Goal: Transaction & Acquisition: Obtain resource

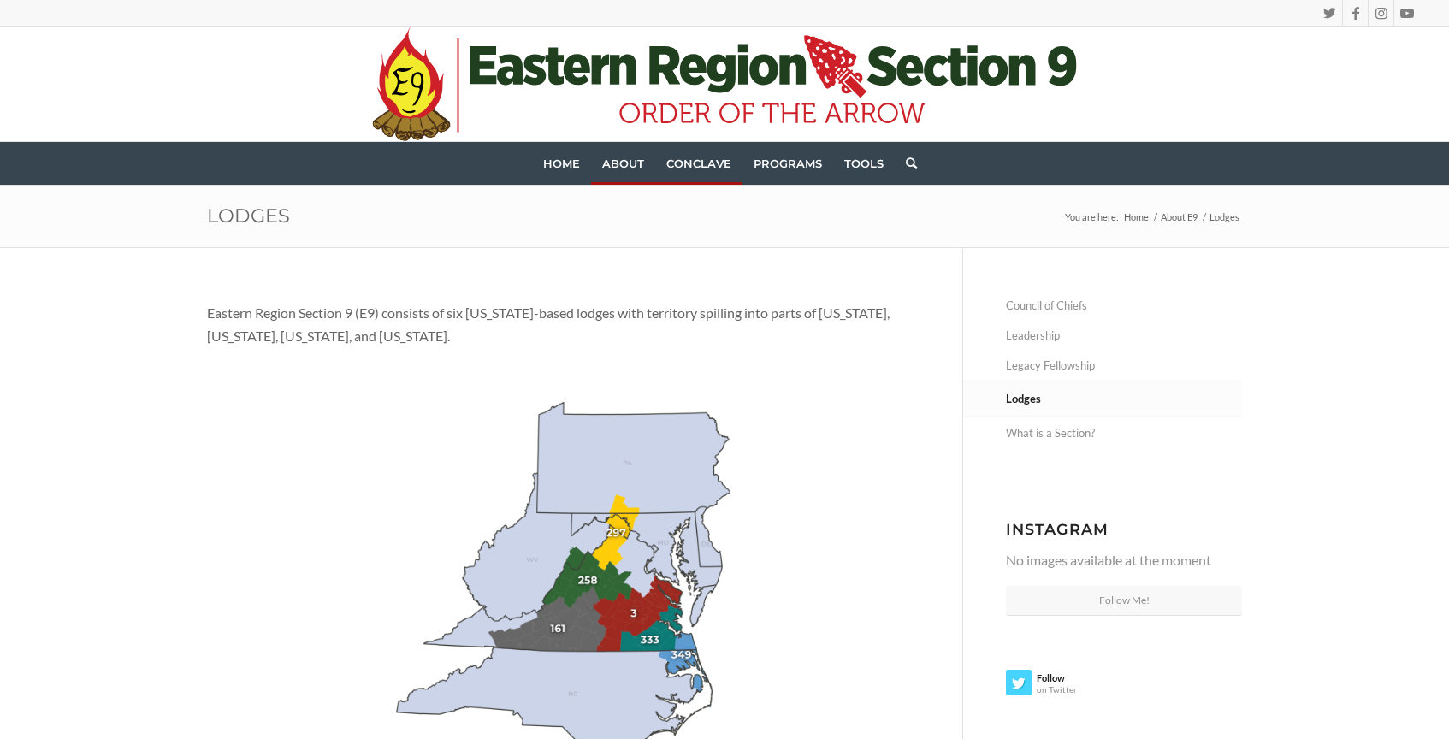
click at [689, 169] on span "Conclave" at bounding box center [698, 164] width 65 height 14
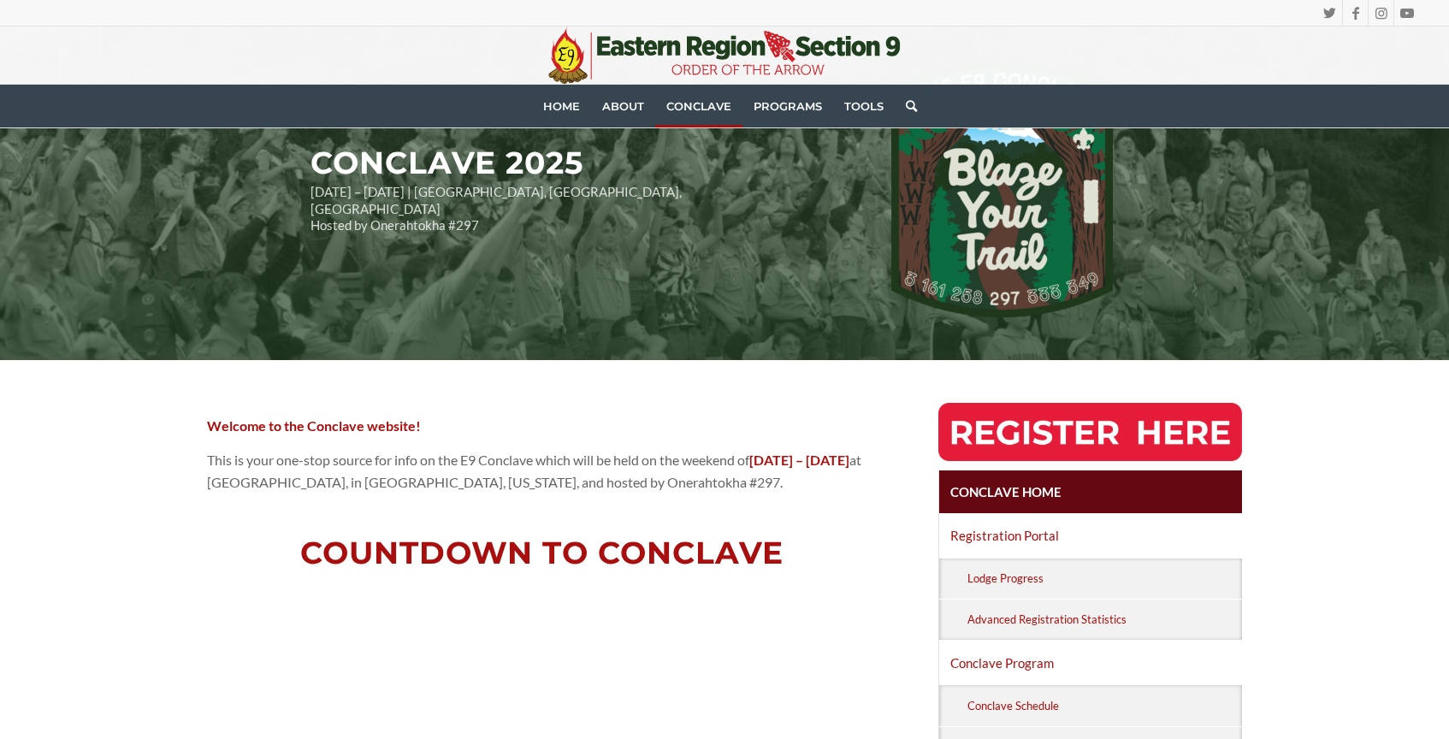
scroll to position [157, 0]
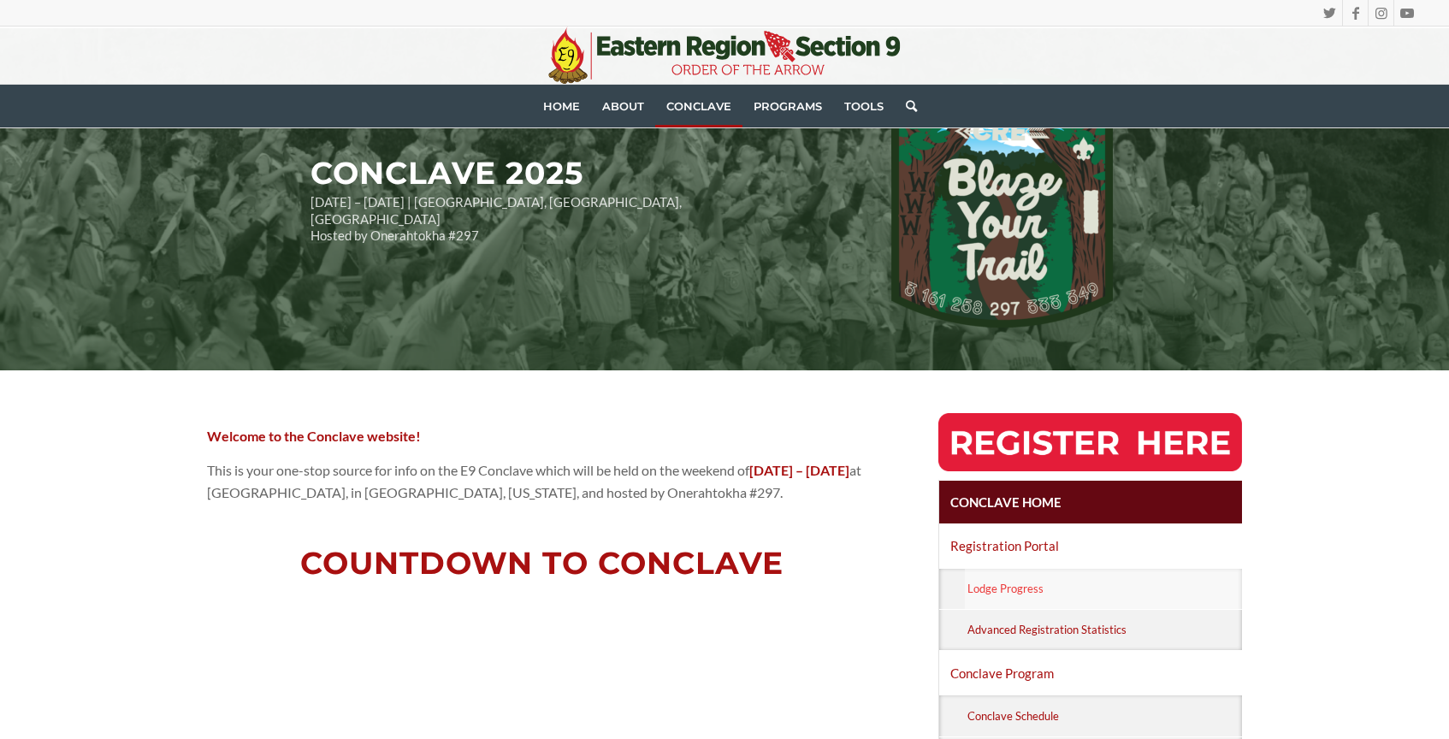
click at [1046, 594] on link "Lodge Progress" at bounding box center [1103, 589] width 277 height 40
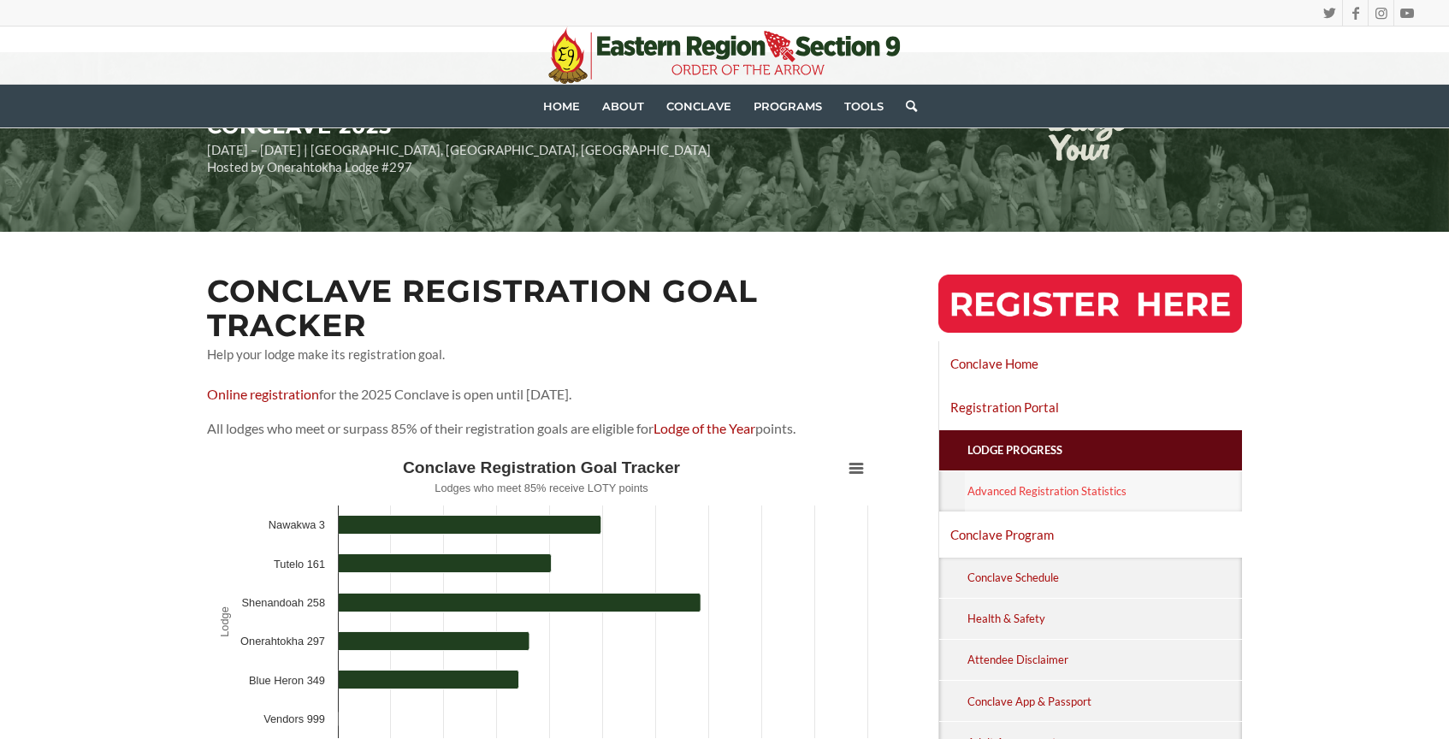
scroll to position [150, 0]
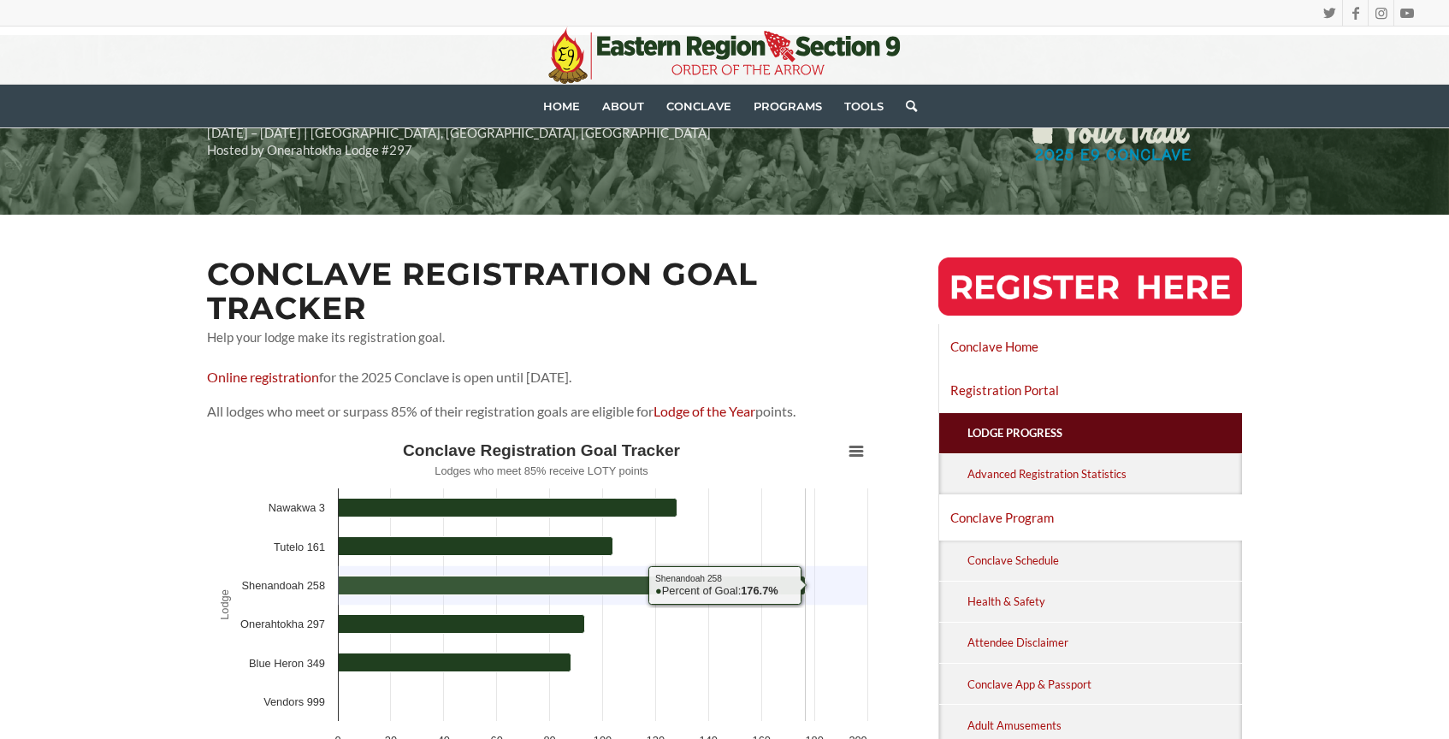
click at [706, 584] on icon "Conclave Registration Goal Tracker" at bounding box center [572, 585] width 467 height 19
click at [553, 583] on icon "Conclave Registration Goal Tracker" at bounding box center [572, 585] width 467 height 19
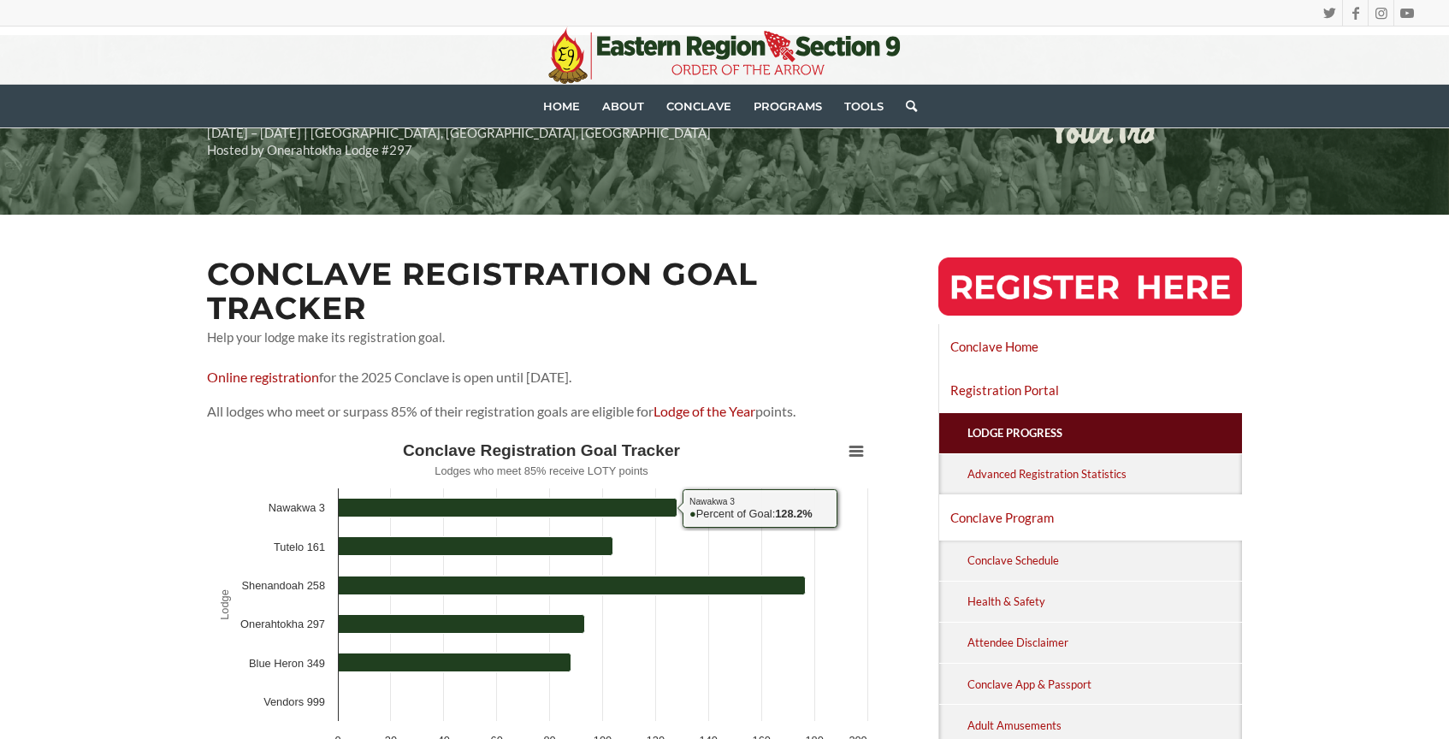
click at [492, 388] on p "Online registration for the 2025 Conclave is open until April 18th." at bounding box center [541, 377] width 669 height 22
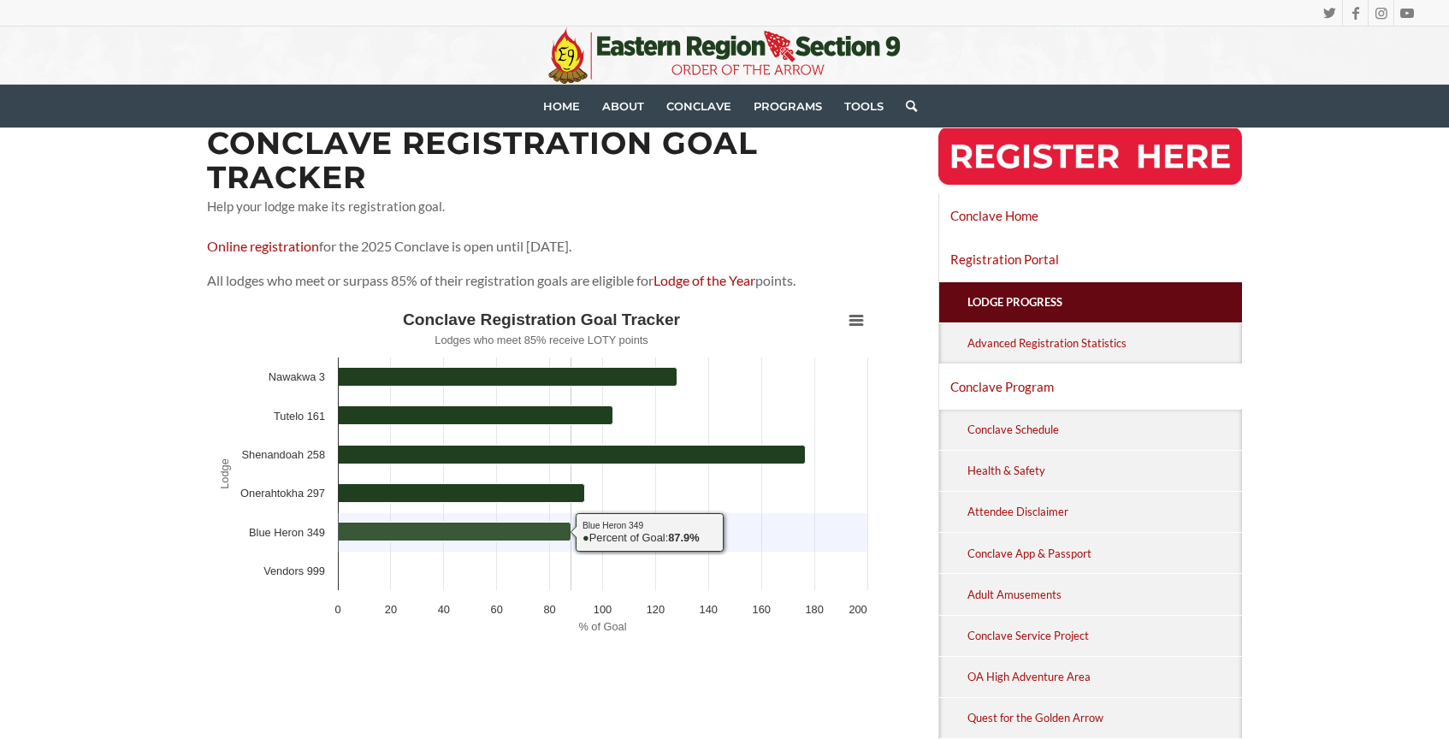
scroll to position [279, 0]
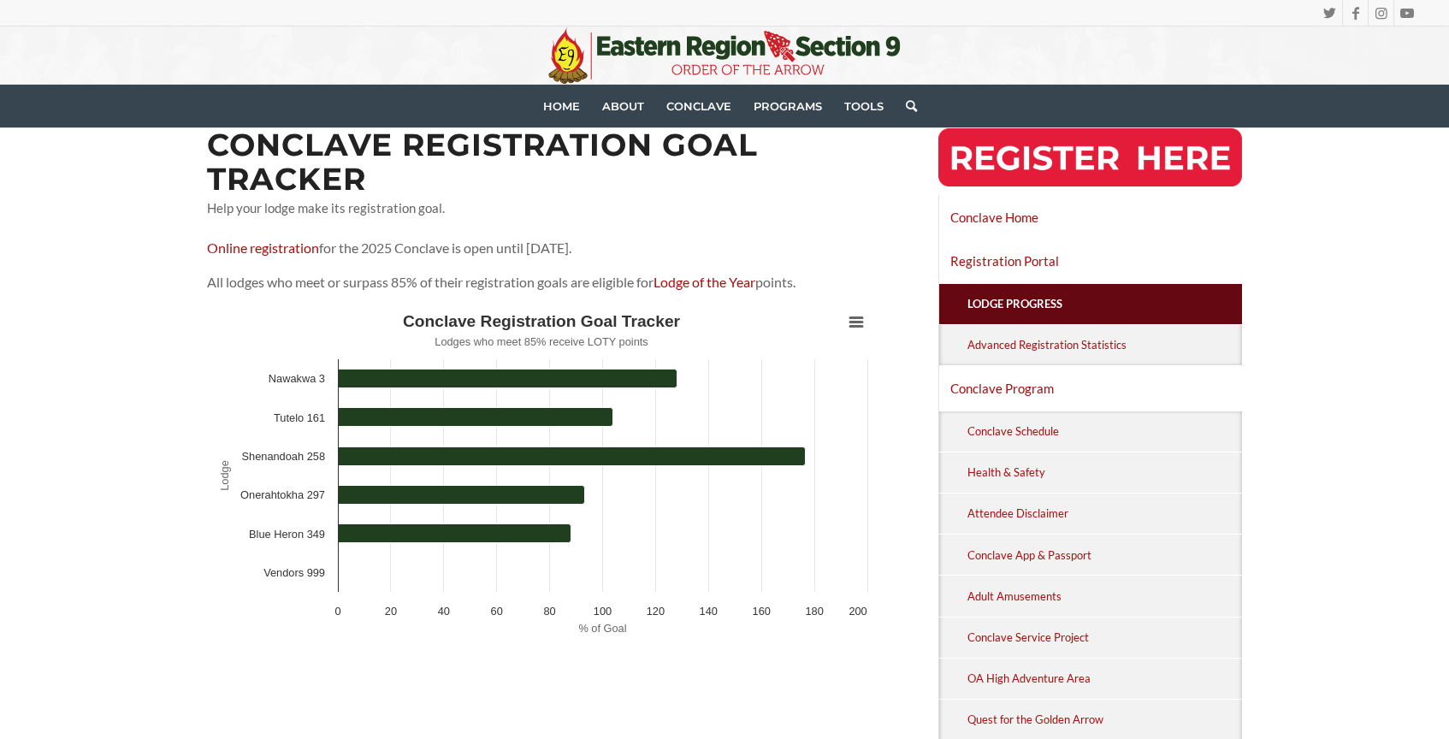
click at [286, 571] on text "Vendors 999" at bounding box center [294, 572] width 62 height 13
drag, startPoint x: 286, startPoint y: 571, endPoint x: 334, endPoint y: 571, distance: 47.9
click at [334, 571] on icon "Created with Highcharts 12.4.0 % of Goal Lodge Chart context menu Conclave Regi…" at bounding box center [541, 476] width 669 height 342
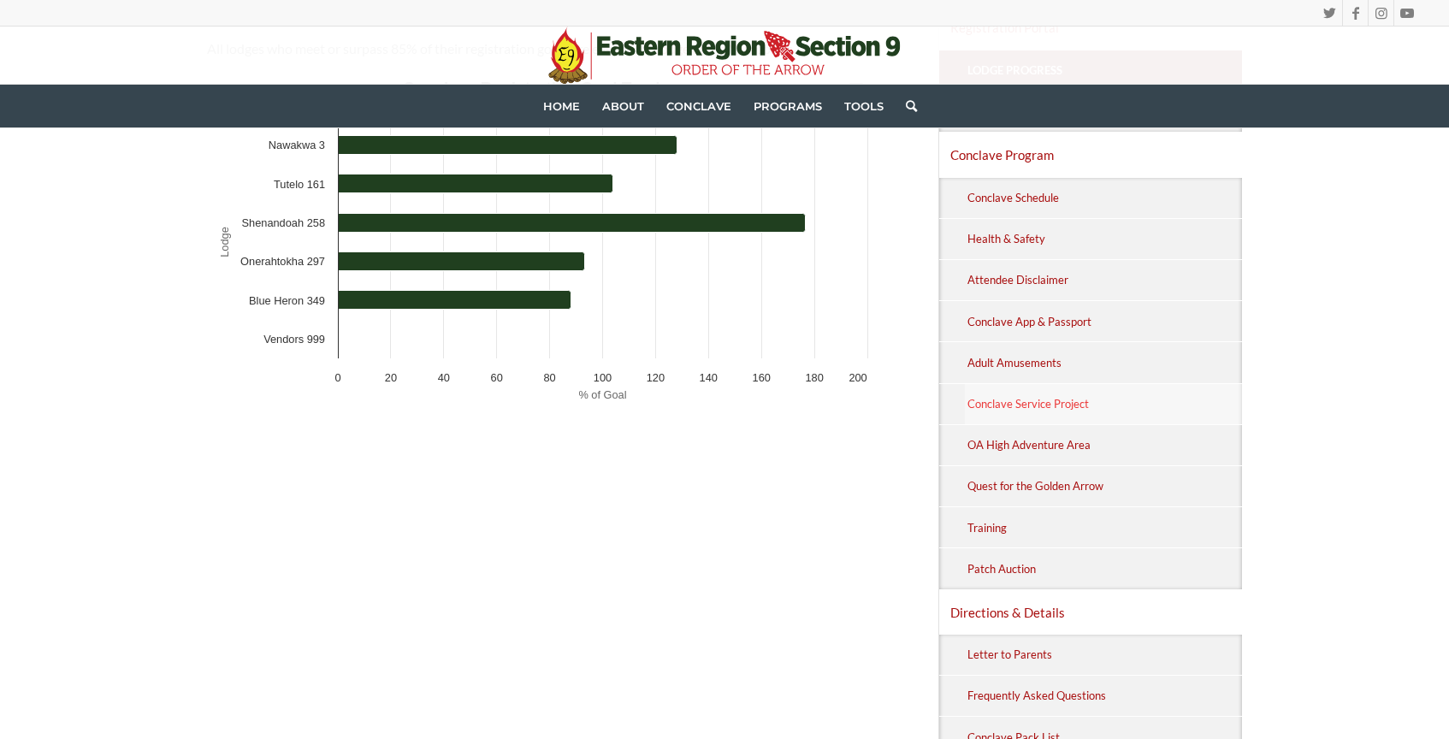
scroll to position [438, 0]
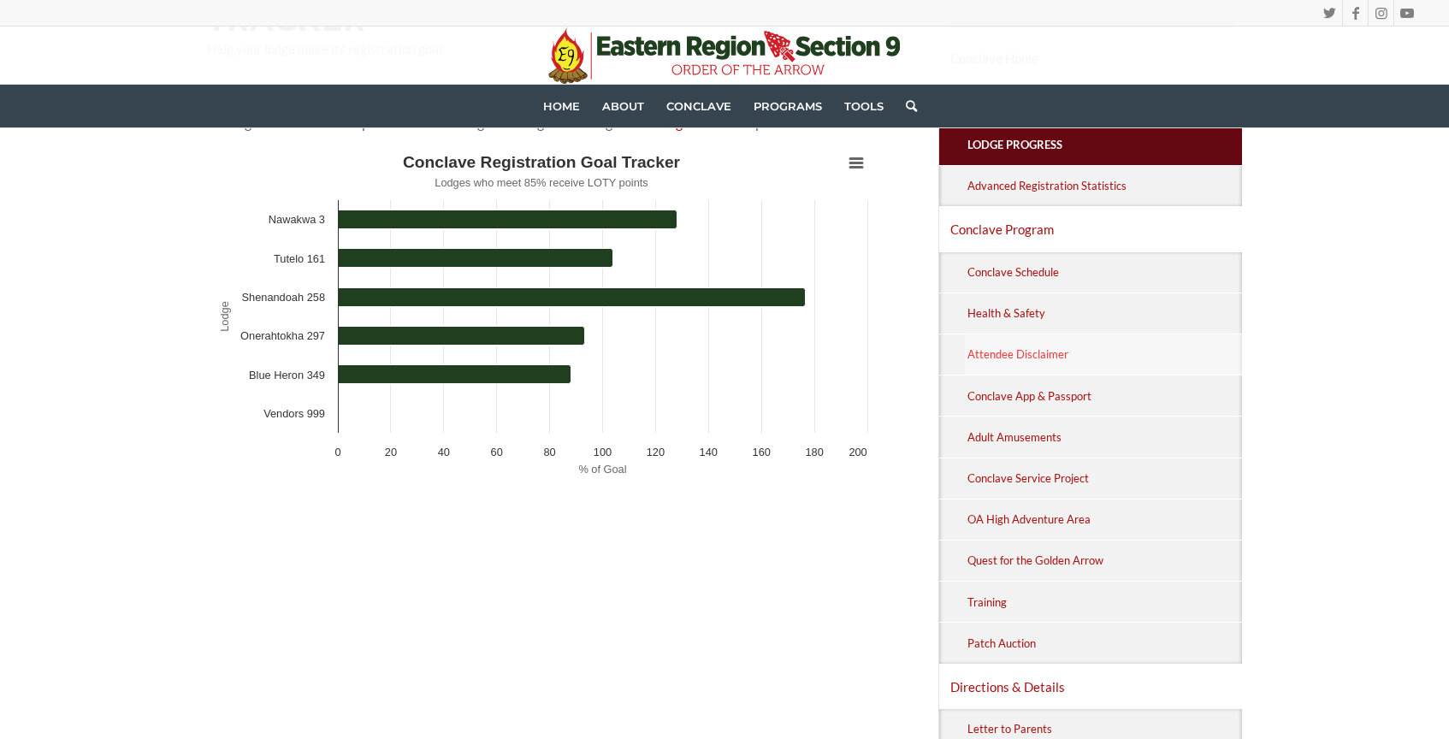
click at [1050, 351] on link "Attendee Disclaimer" at bounding box center [1103, 354] width 277 height 40
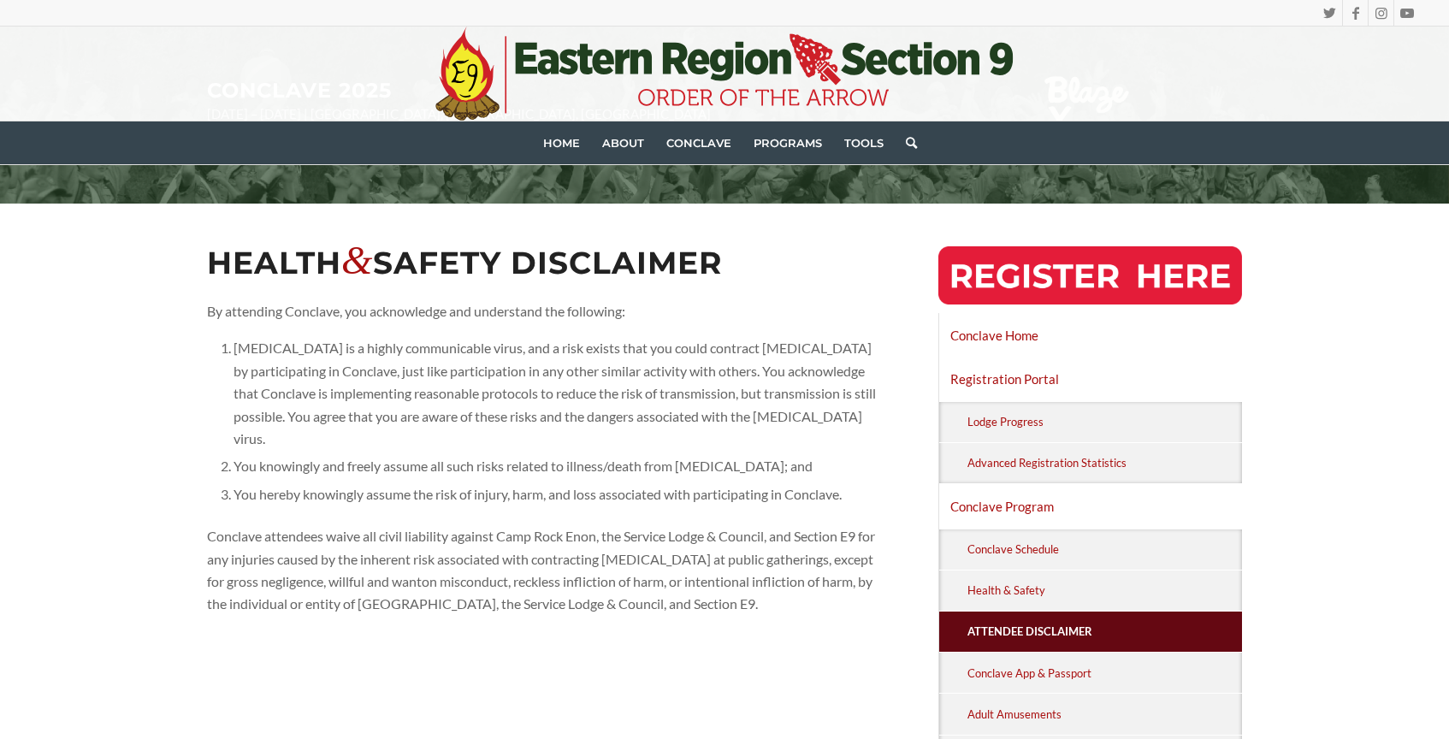
scroll to position [199, 0]
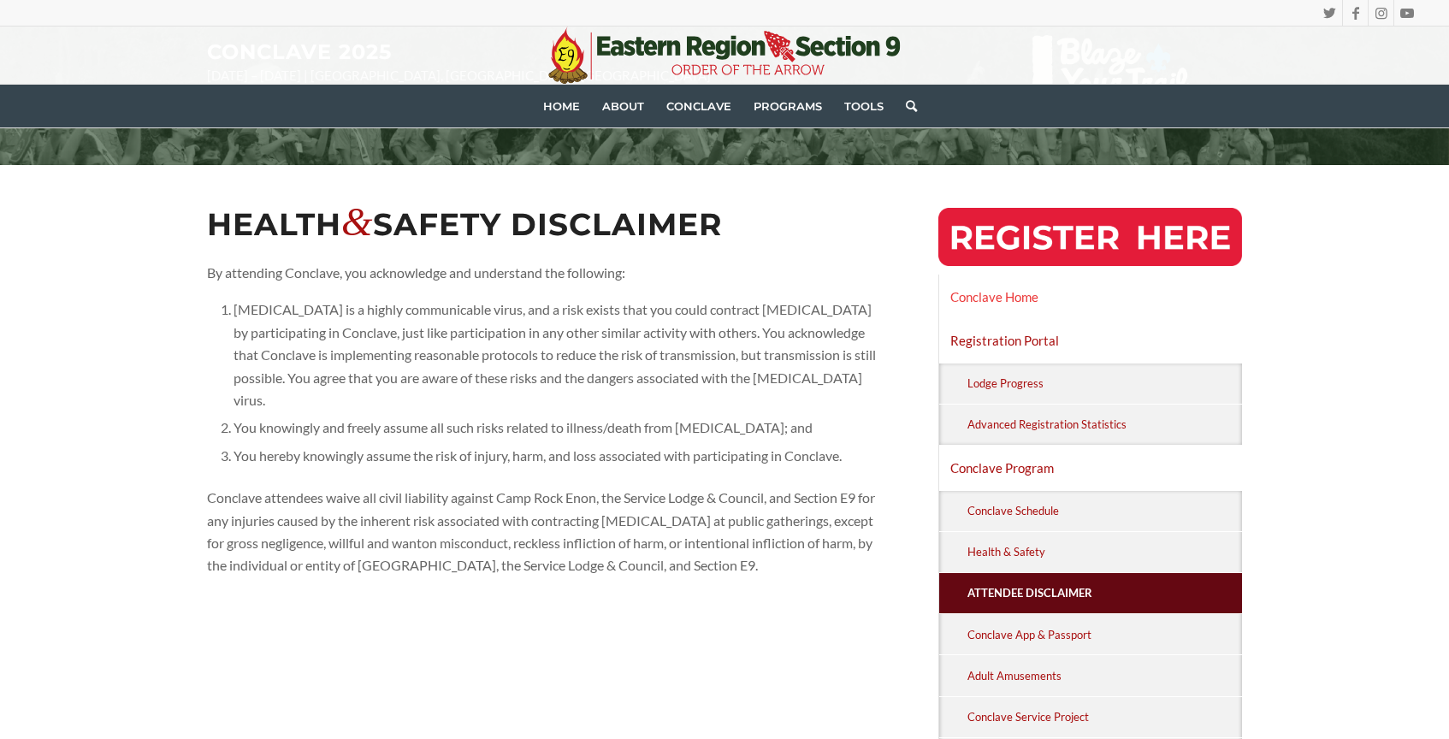
click at [1038, 302] on link "Conclave Home" at bounding box center [1090, 296] width 303 height 43
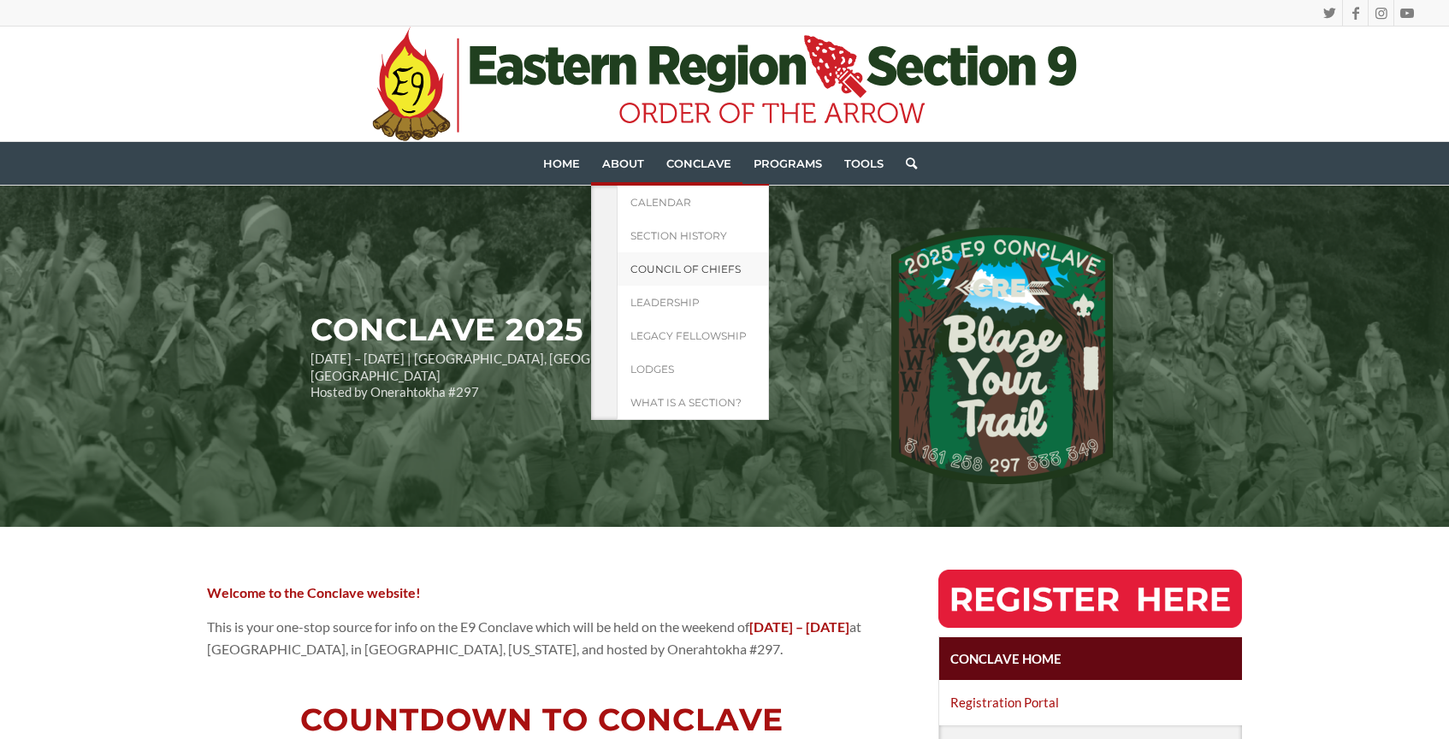
click at [695, 268] on span "Council of Chiefs" at bounding box center [685, 269] width 110 height 13
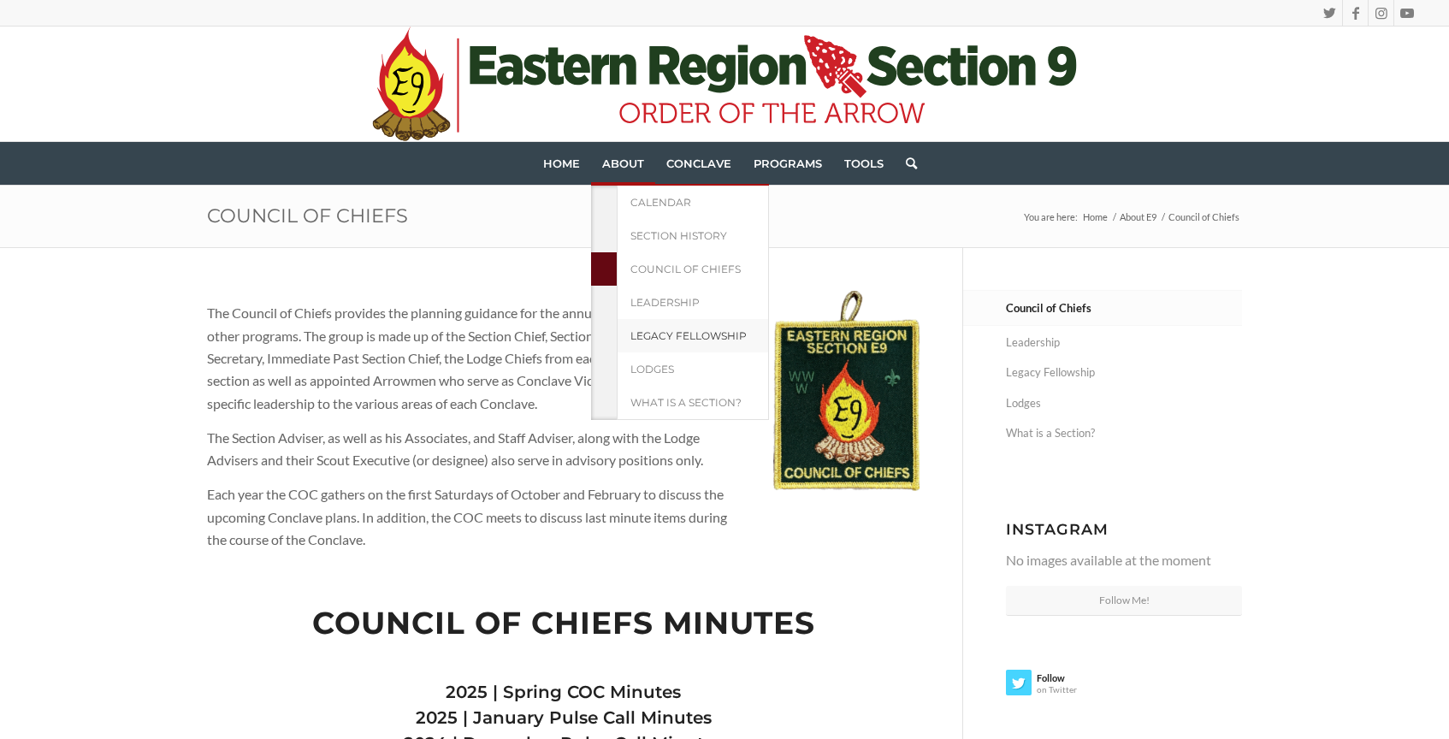
click at [687, 333] on span "Legacy Fellowship" at bounding box center [688, 335] width 116 height 13
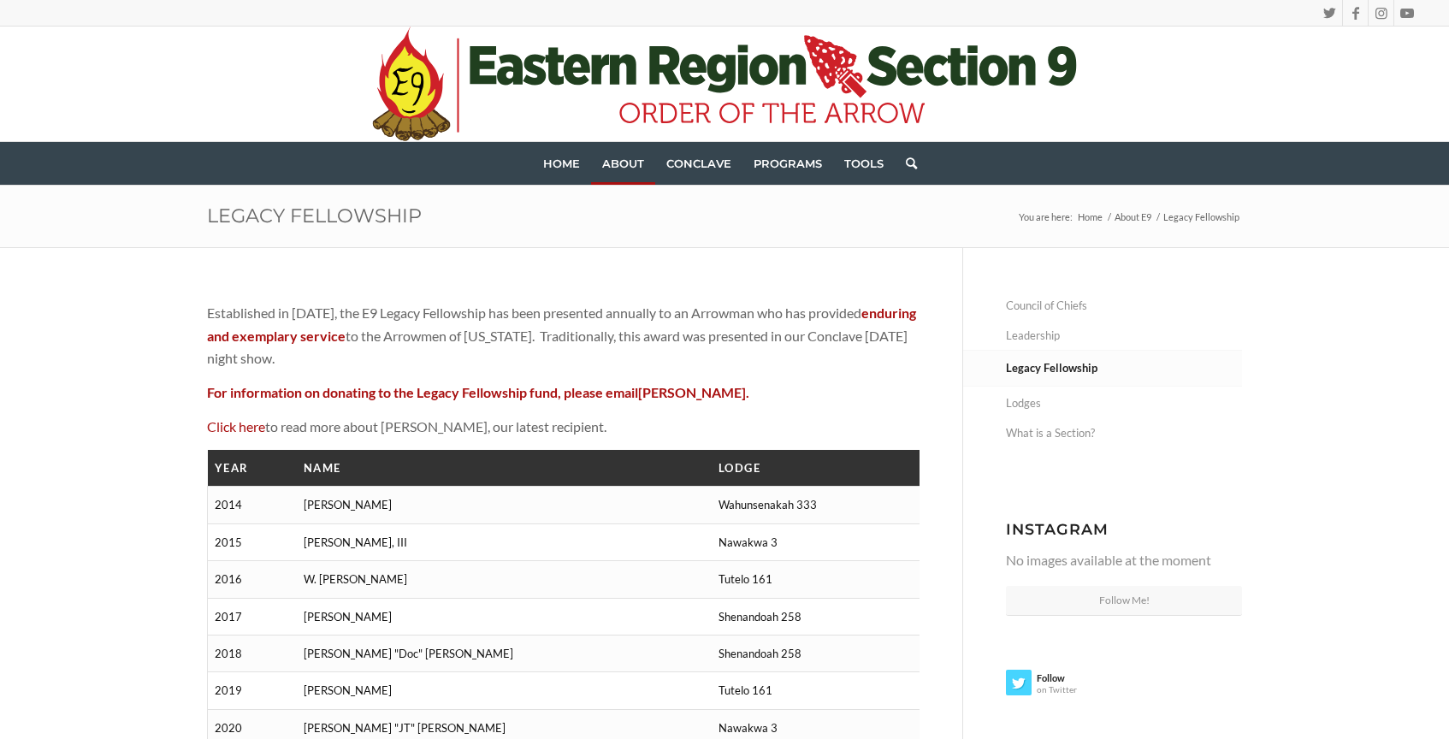
scroll to position [6, 0]
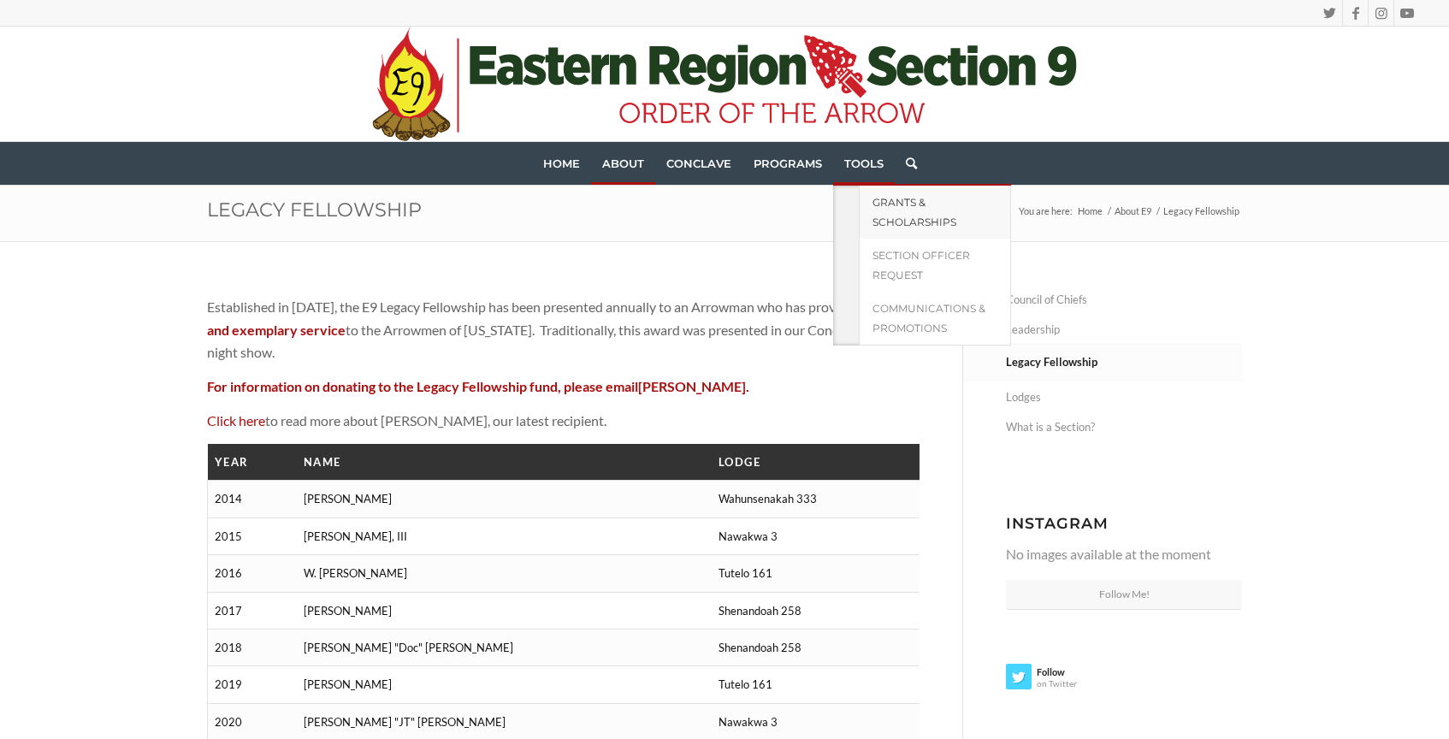
click at [867, 201] on link "Grants & Scholarships" at bounding box center [935, 212] width 152 height 53
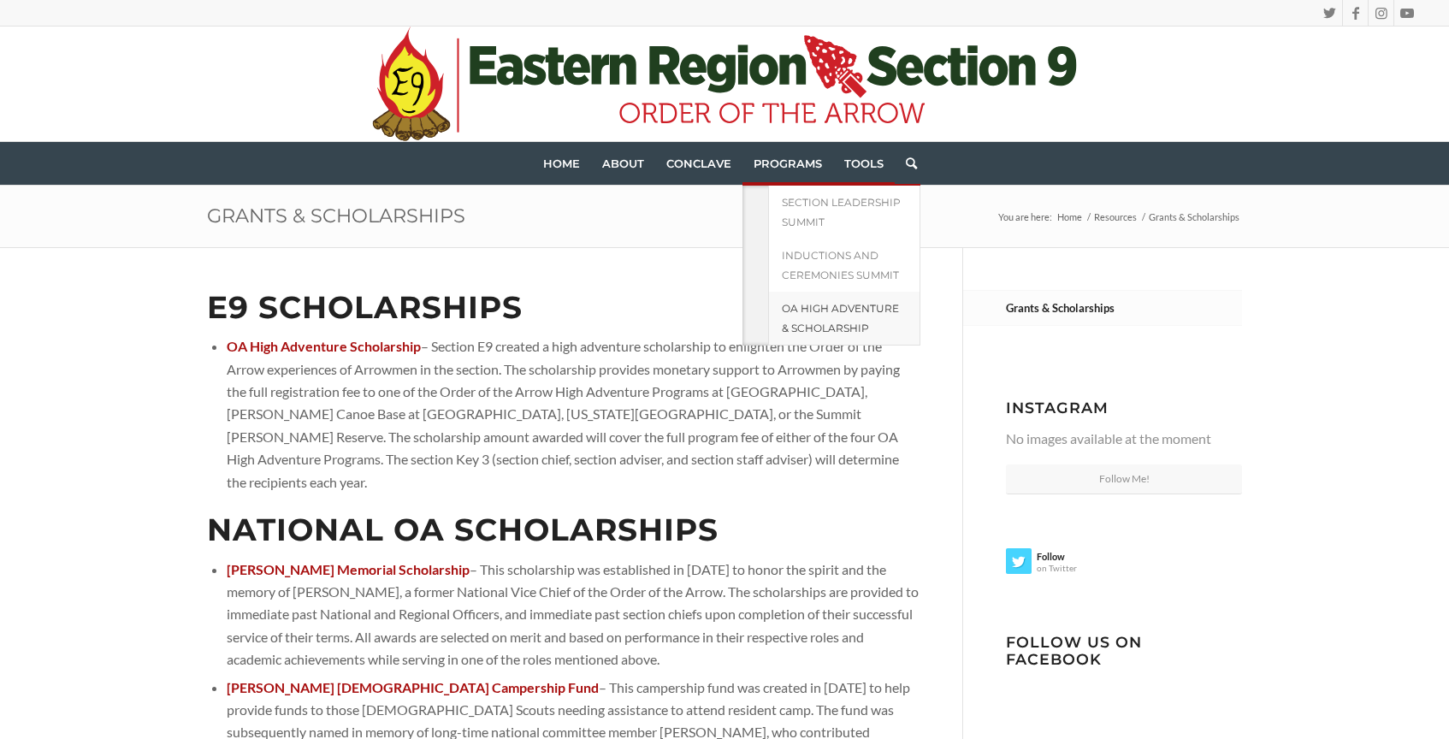
click at [817, 305] on span "OA High Adventure & Scholarship" at bounding box center [840, 318] width 117 height 33
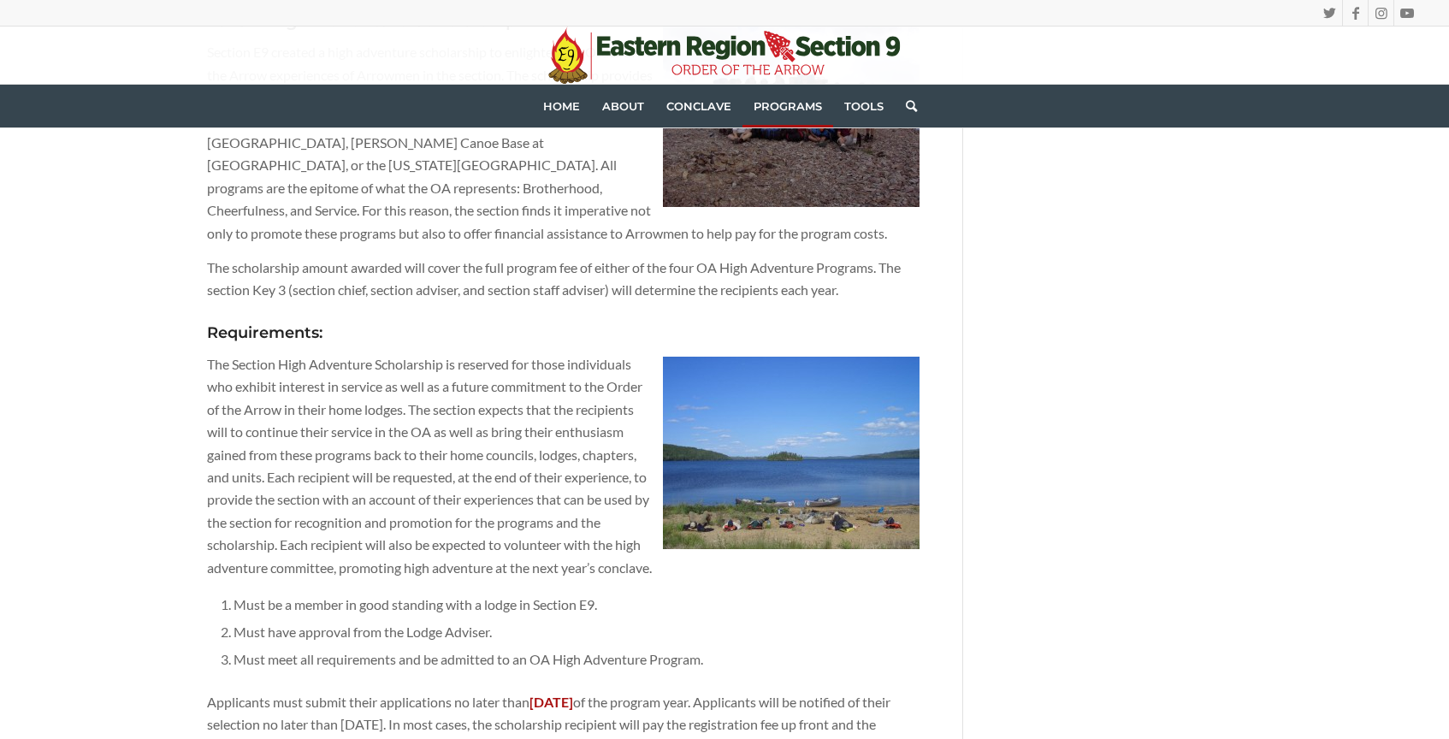
scroll to position [1174, 0]
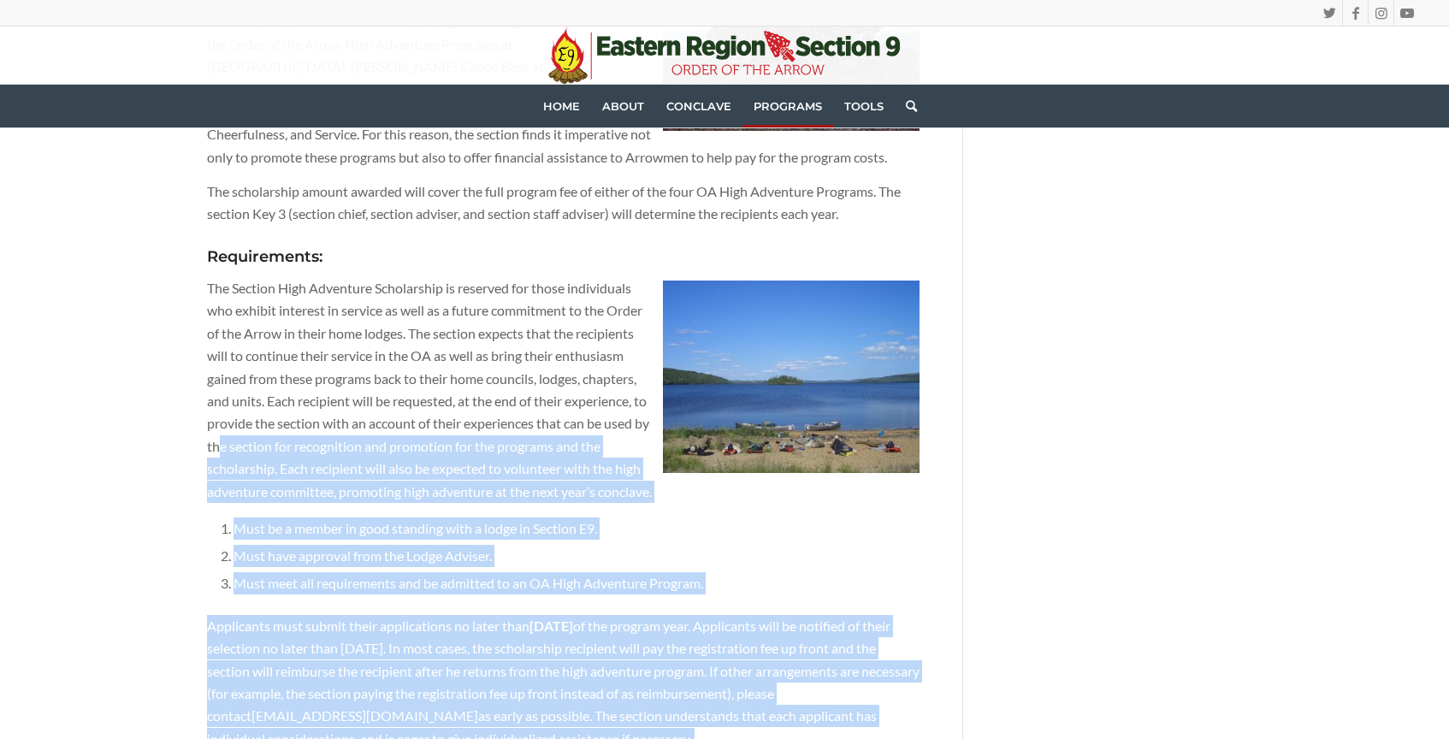
drag, startPoint x: 191, startPoint y: 298, endPoint x: 234, endPoint y: 418, distance: 128.0
click at [234, 418] on div "Scroll down for E9 OA High Adventure Scholarship Information Do you need an esc…" at bounding box center [724, 279] width 1121 height 2411
click at [234, 418] on p "The Section High Adventure Scholarship is reserved for those individuals who ex…" at bounding box center [563, 390] width 713 height 226
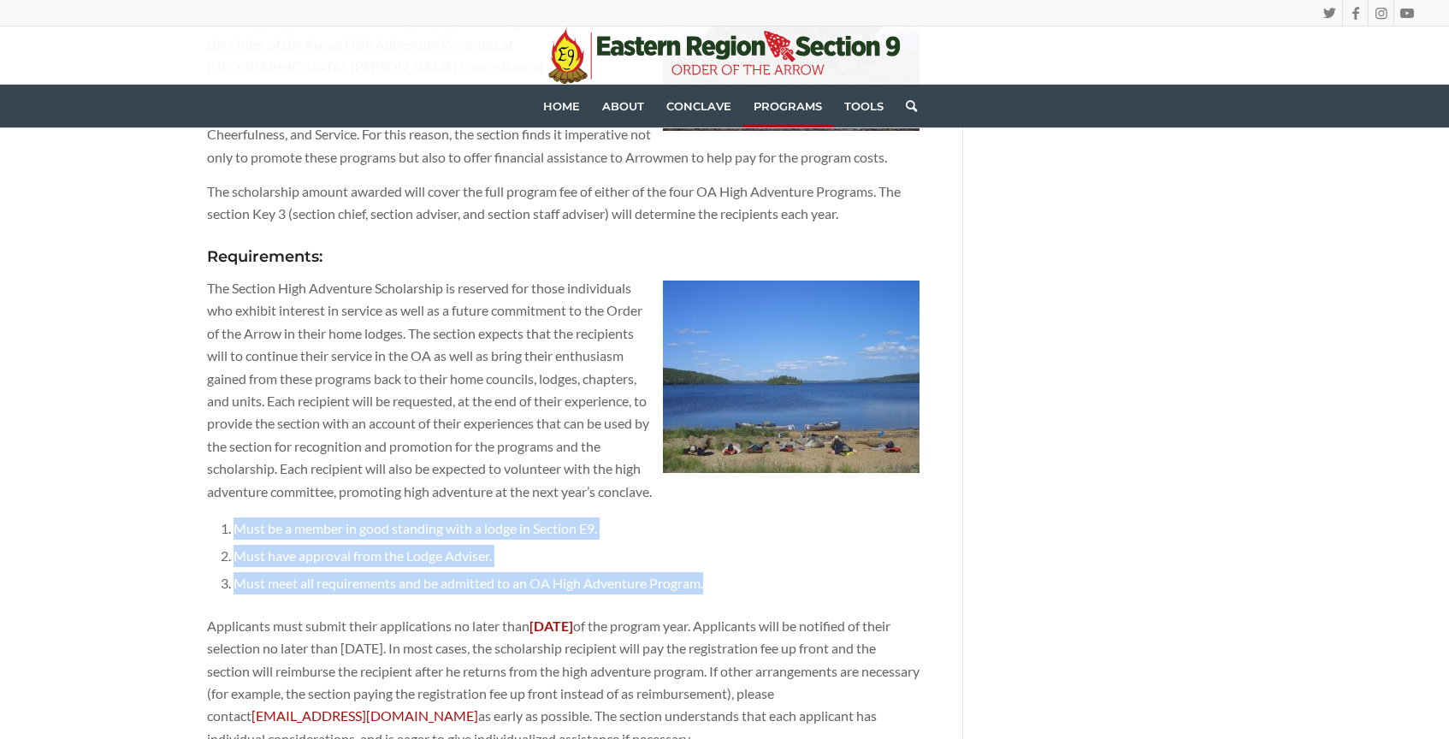
drag, startPoint x: 219, startPoint y: 499, endPoint x: 753, endPoint y: 556, distance: 536.8
click at [753, 556] on ol "Must be a member in good standing with a lodge in Section E9. Must have approva…" at bounding box center [570, 556] width 700 height 83
click at [753, 570] on li "Must meet all requirements and be admitted to an OA High Adventure Program." at bounding box center [577, 583] width 686 height 27
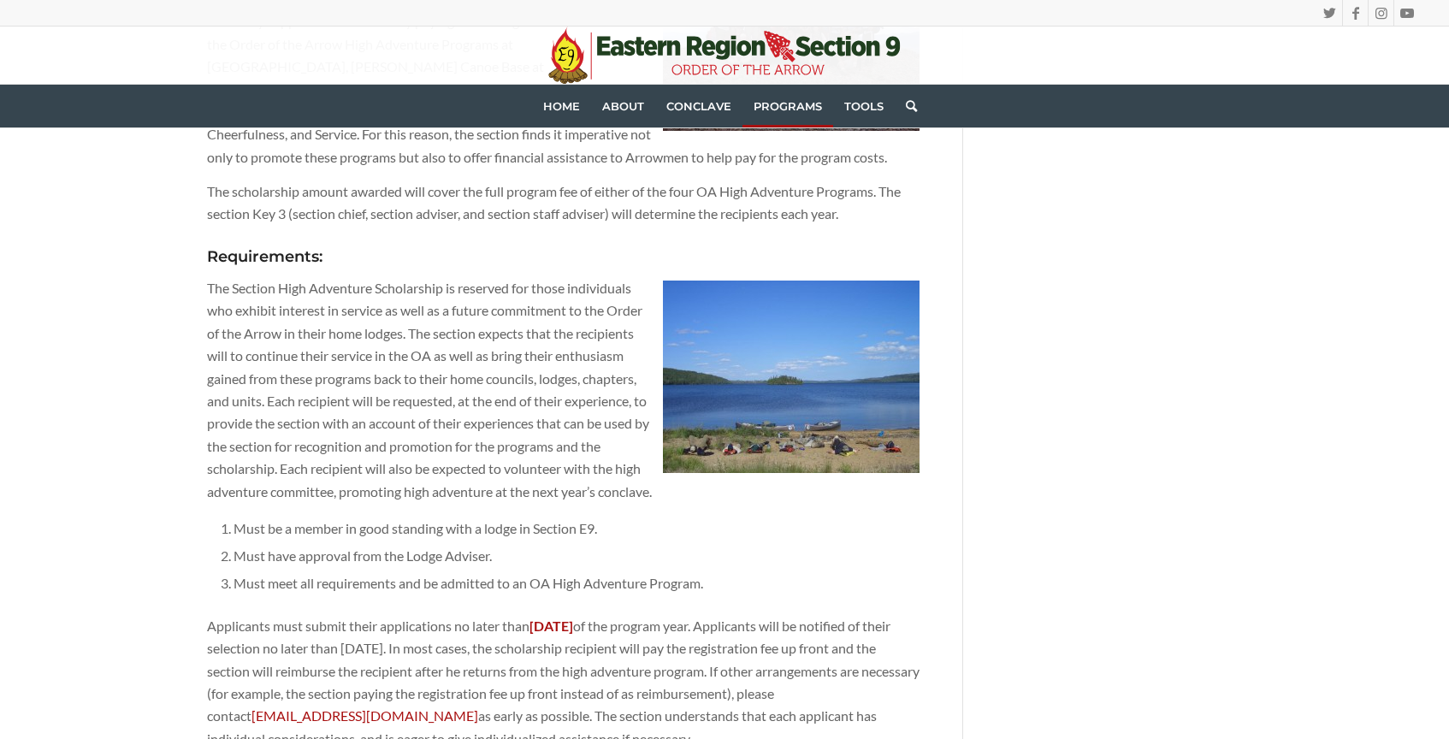
drag, startPoint x: 745, startPoint y: 563, endPoint x: 699, endPoint y: 563, distance: 46.2
click at [740, 570] on li "Must meet all requirements and be admitted to an OA High Adventure Program." at bounding box center [577, 583] width 686 height 27
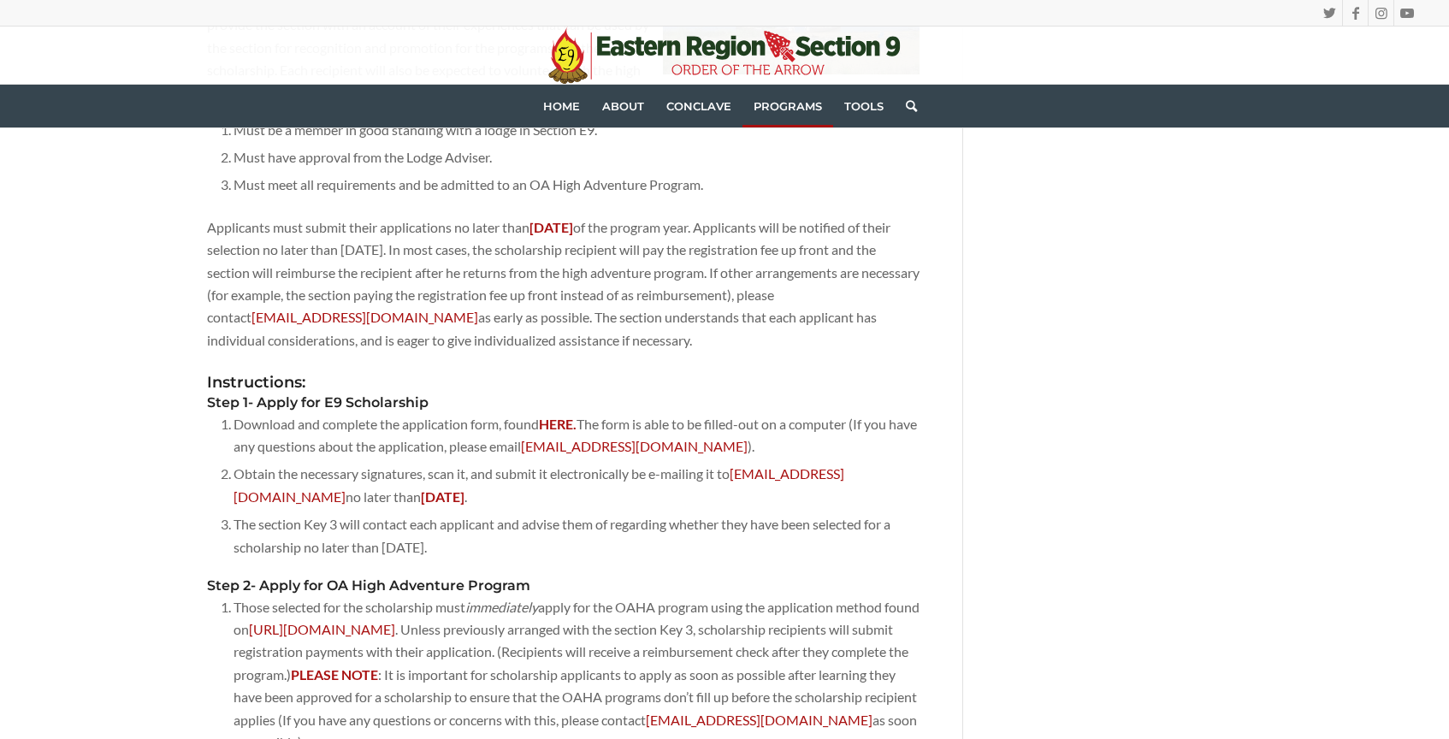
scroll to position [1637, 0]
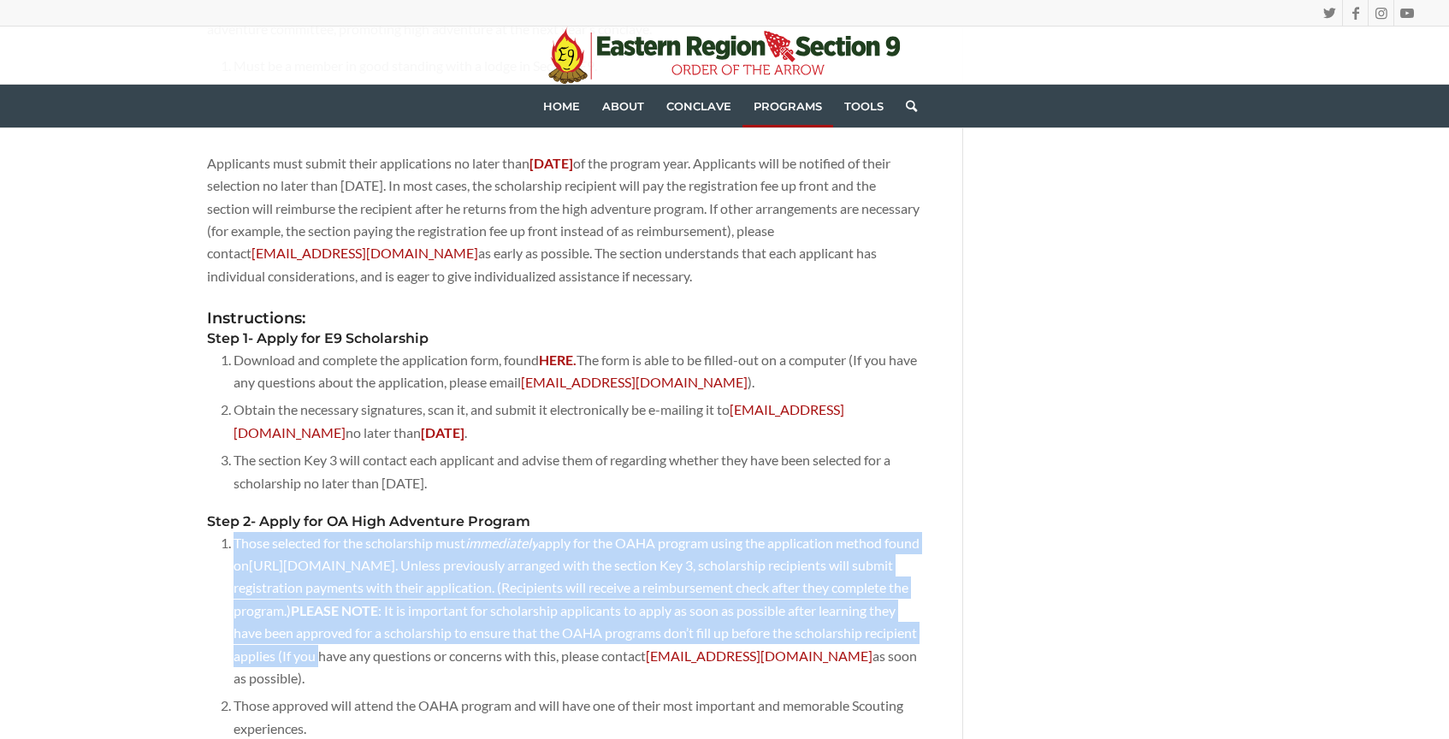
drag, startPoint x: 234, startPoint y: 518, endPoint x: 447, endPoint y: 642, distance: 246.5
click at [447, 642] on li "Those selected for the scholarship must immediately apply for the OAHA program …" at bounding box center [577, 611] width 686 height 163
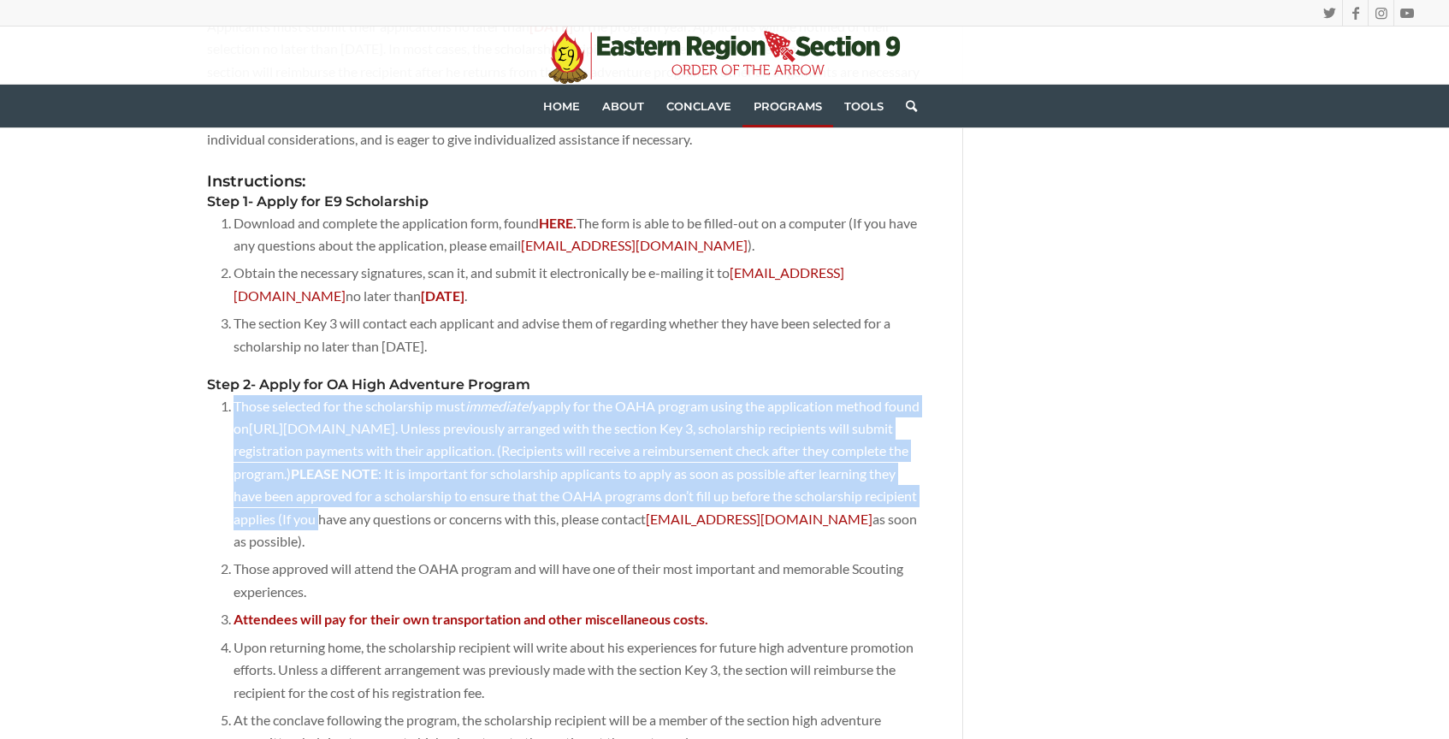
scroll to position [1787, 0]
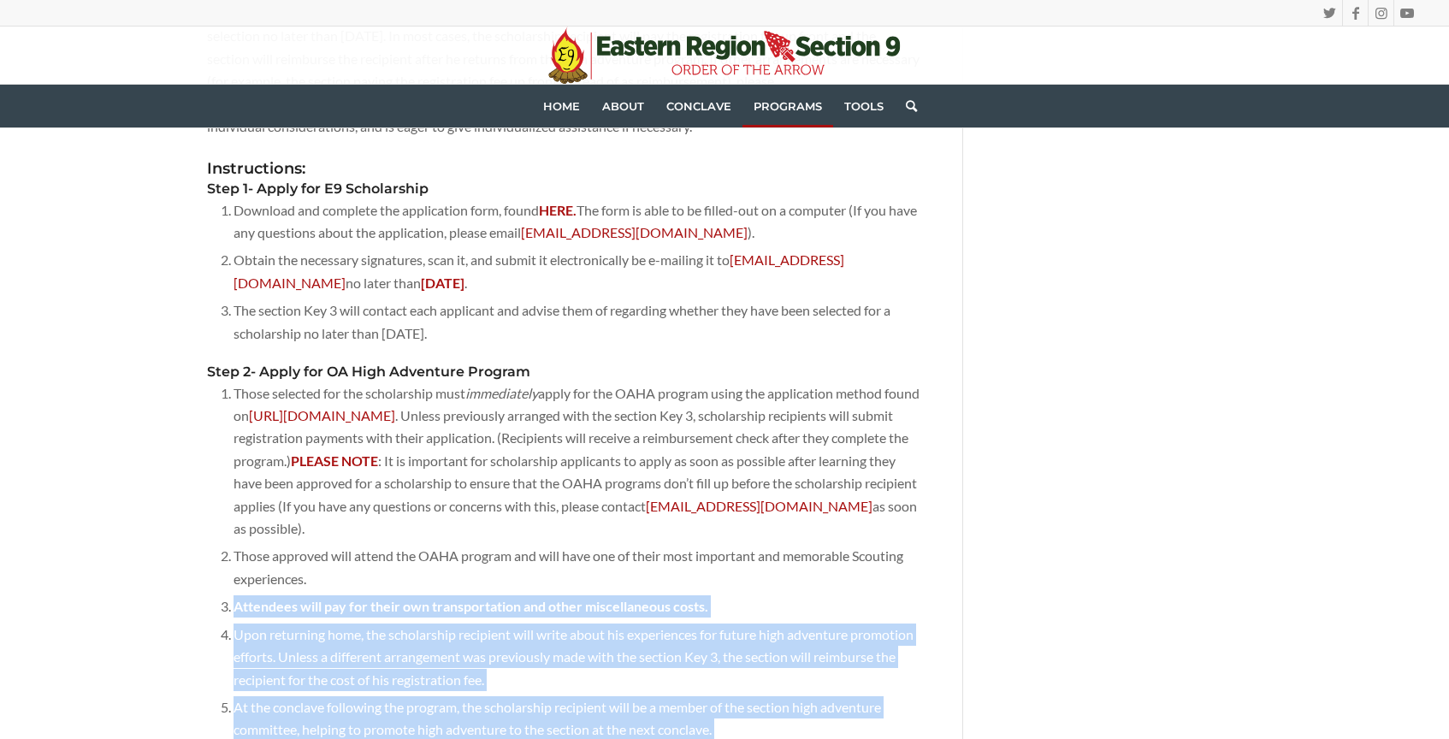
drag, startPoint x: 187, startPoint y: 573, endPoint x: 218, endPoint y: 589, distance: 34.8
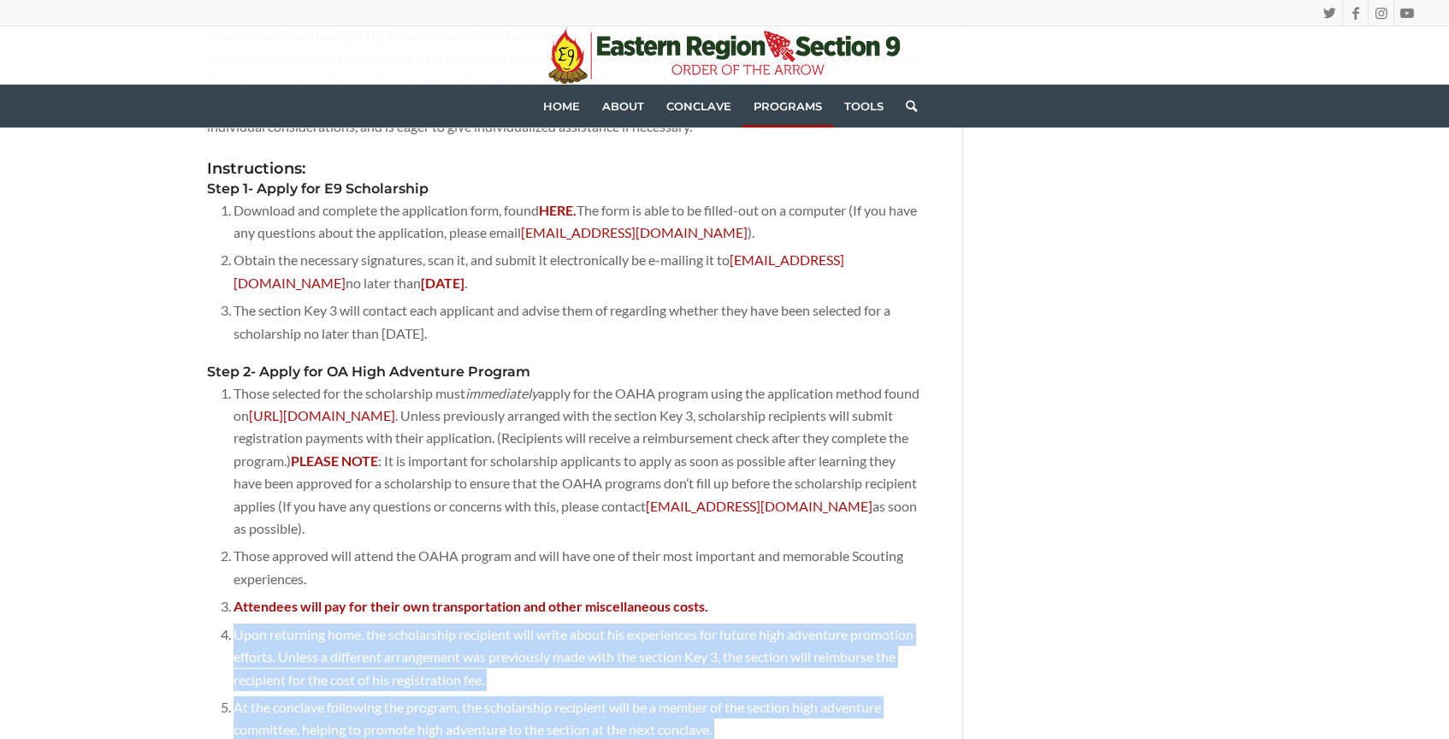
drag, startPoint x: 196, startPoint y: 610, endPoint x: 236, endPoint y: 616, distance: 40.6
click at [236, 621] on li "Upon returning home, the scholarship recipient will write about his experiences…" at bounding box center [577, 657] width 686 height 73
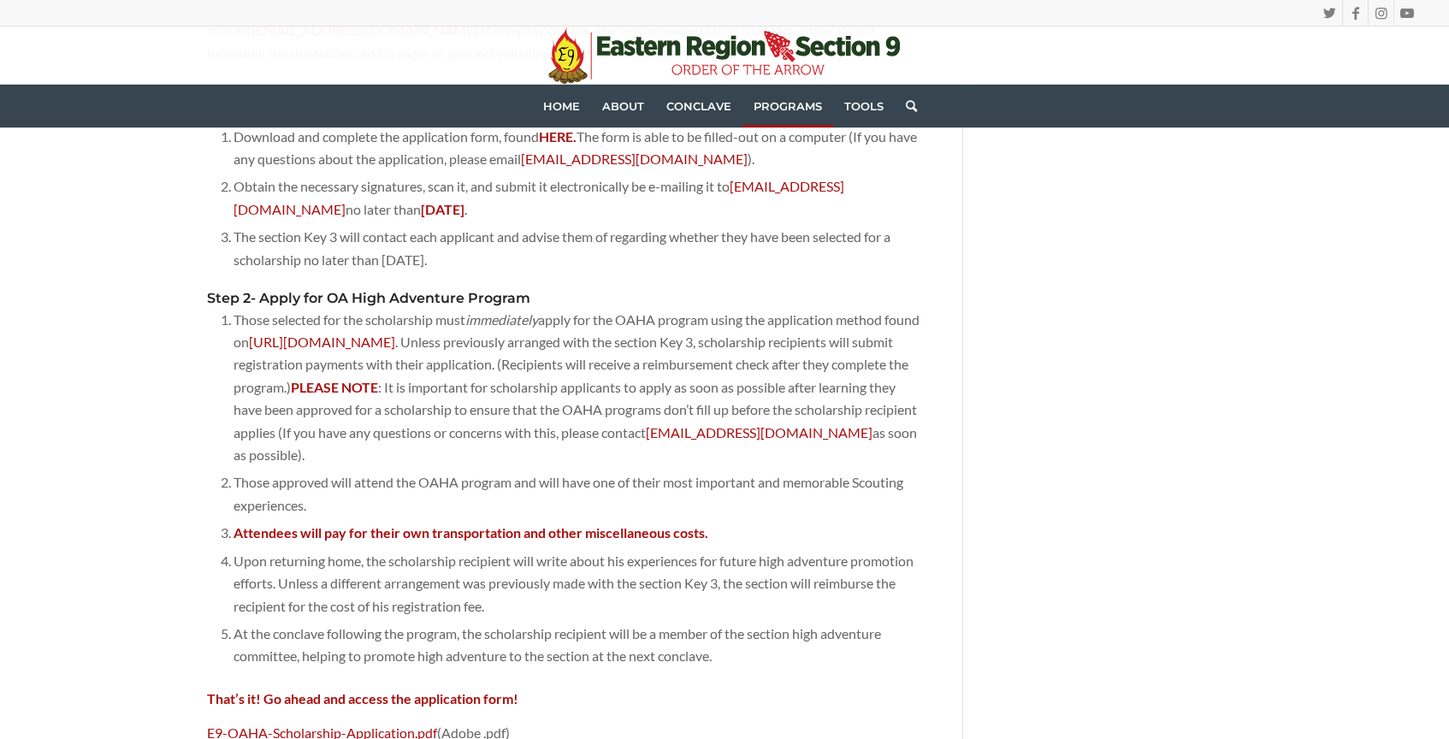
scroll to position [1858, 0]
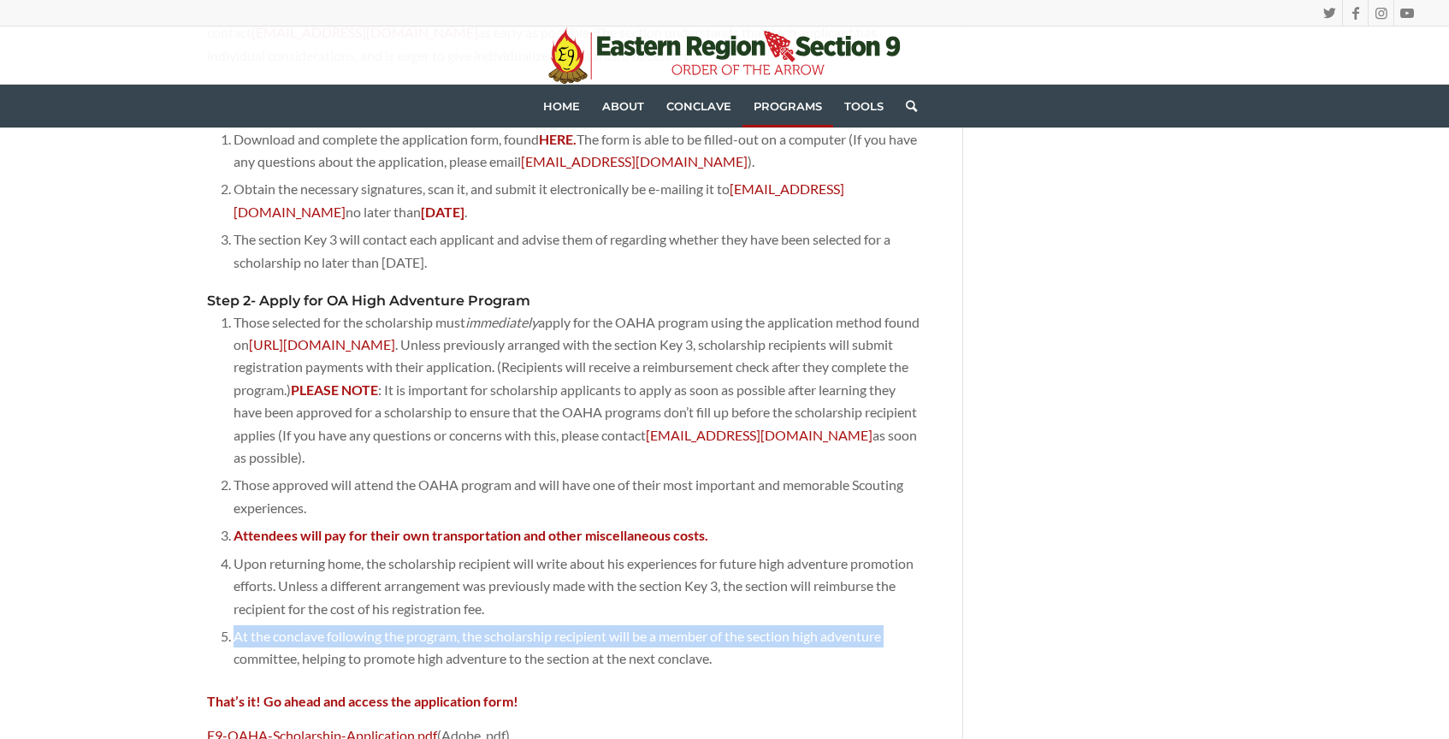
drag, startPoint x: 217, startPoint y: 598, endPoint x: 233, endPoint y: 642, distance: 47.1
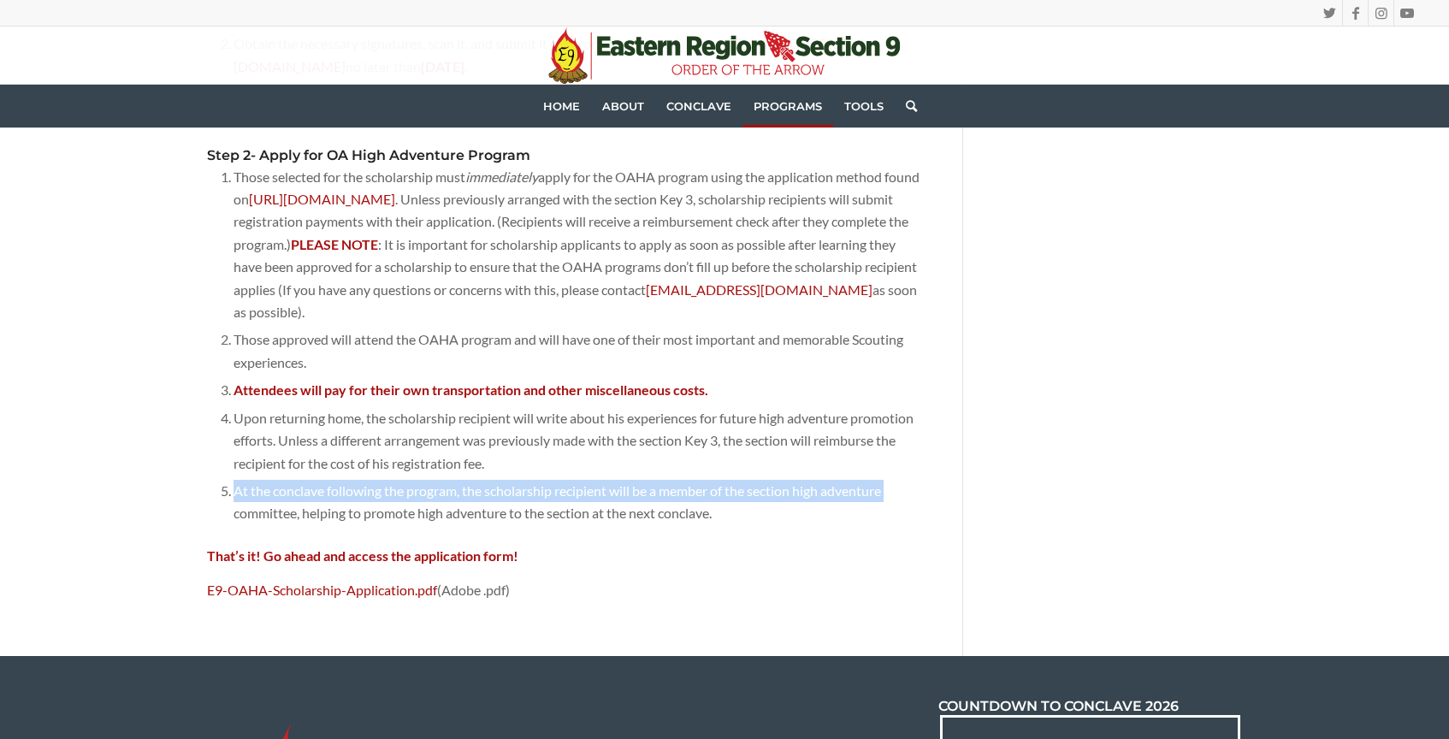
scroll to position [2050, 0]
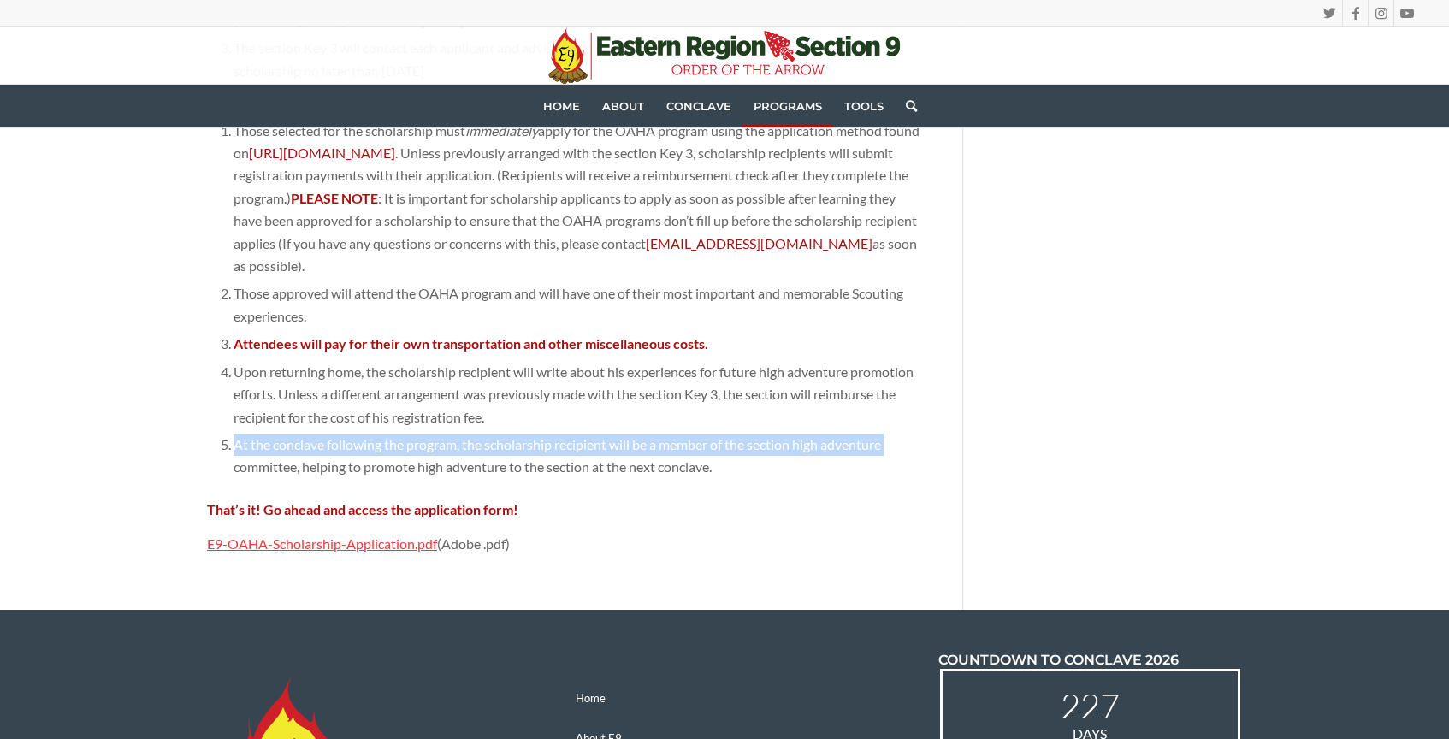
click at [259, 535] on link "E9-OAHA-Scholarship-Application.pdf" at bounding box center [322, 543] width 230 height 16
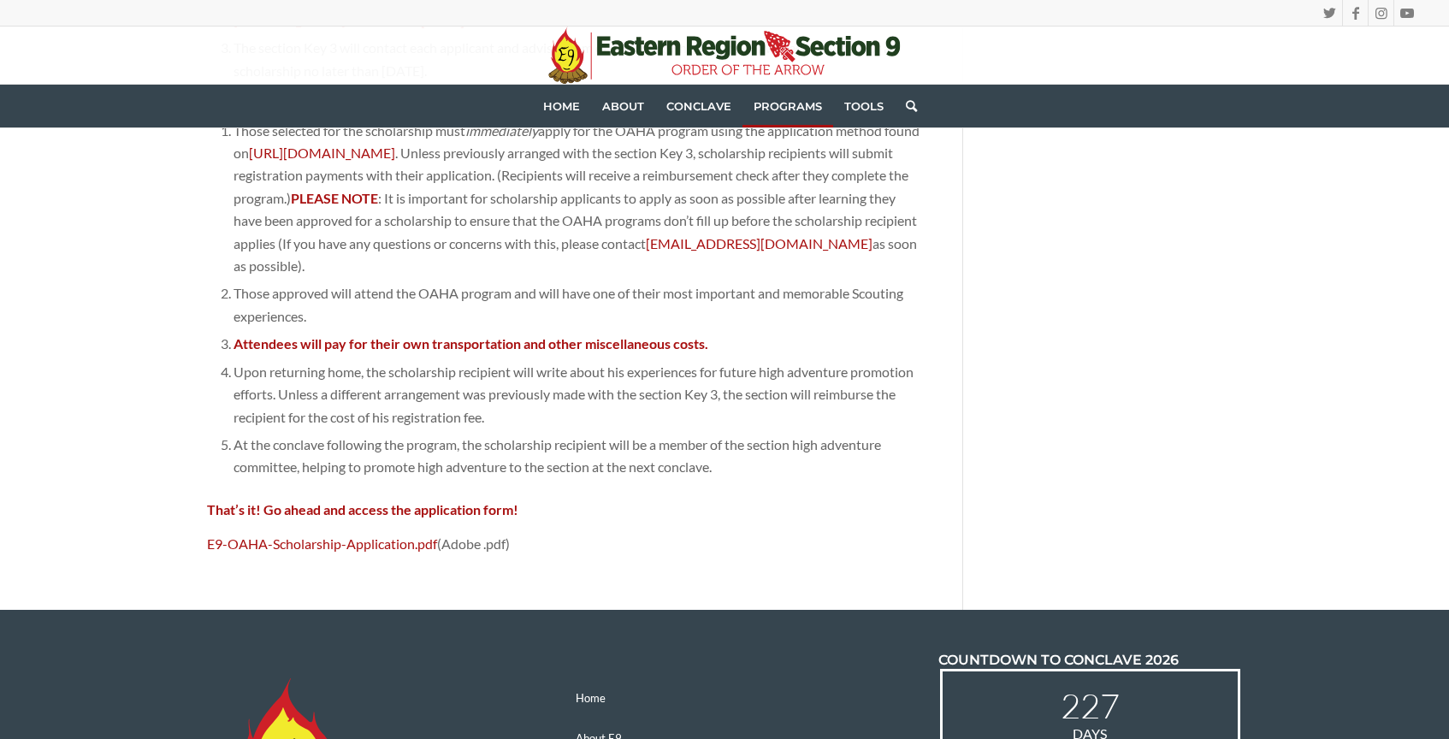
click at [412, 280] on li "Those approved will attend the OAHA program and will have one of their most imp…" at bounding box center [577, 305] width 686 height 50
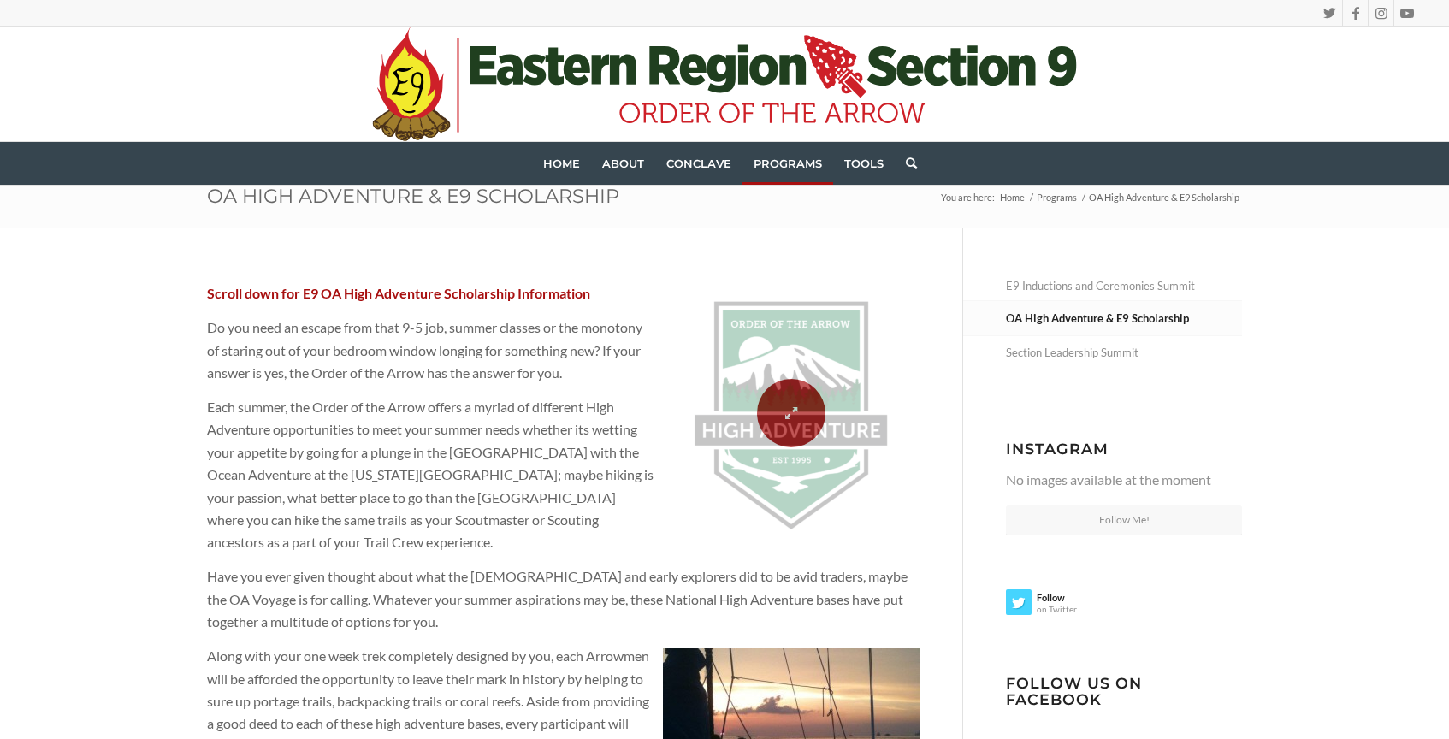
scroll to position [0, 0]
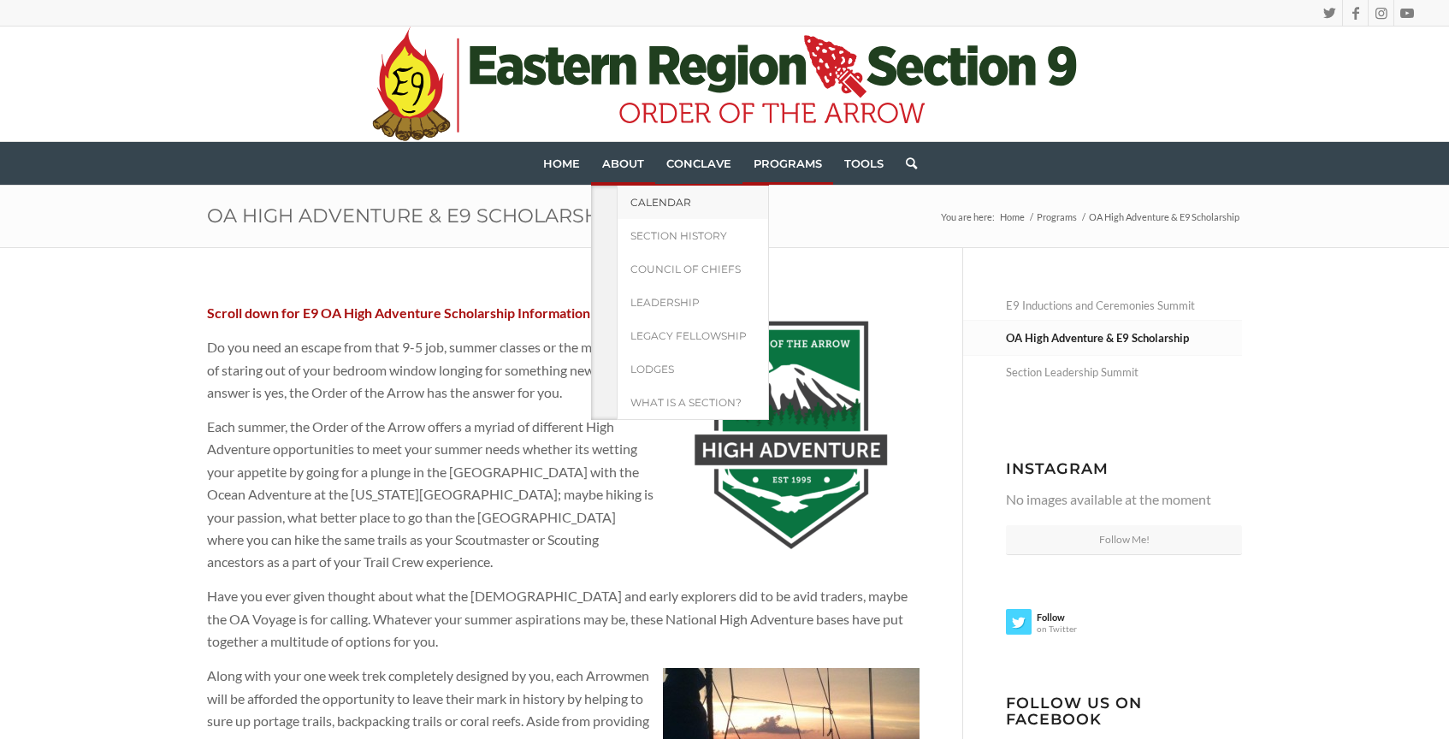
click at [693, 207] on link "Calendar" at bounding box center [693, 202] width 152 height 33
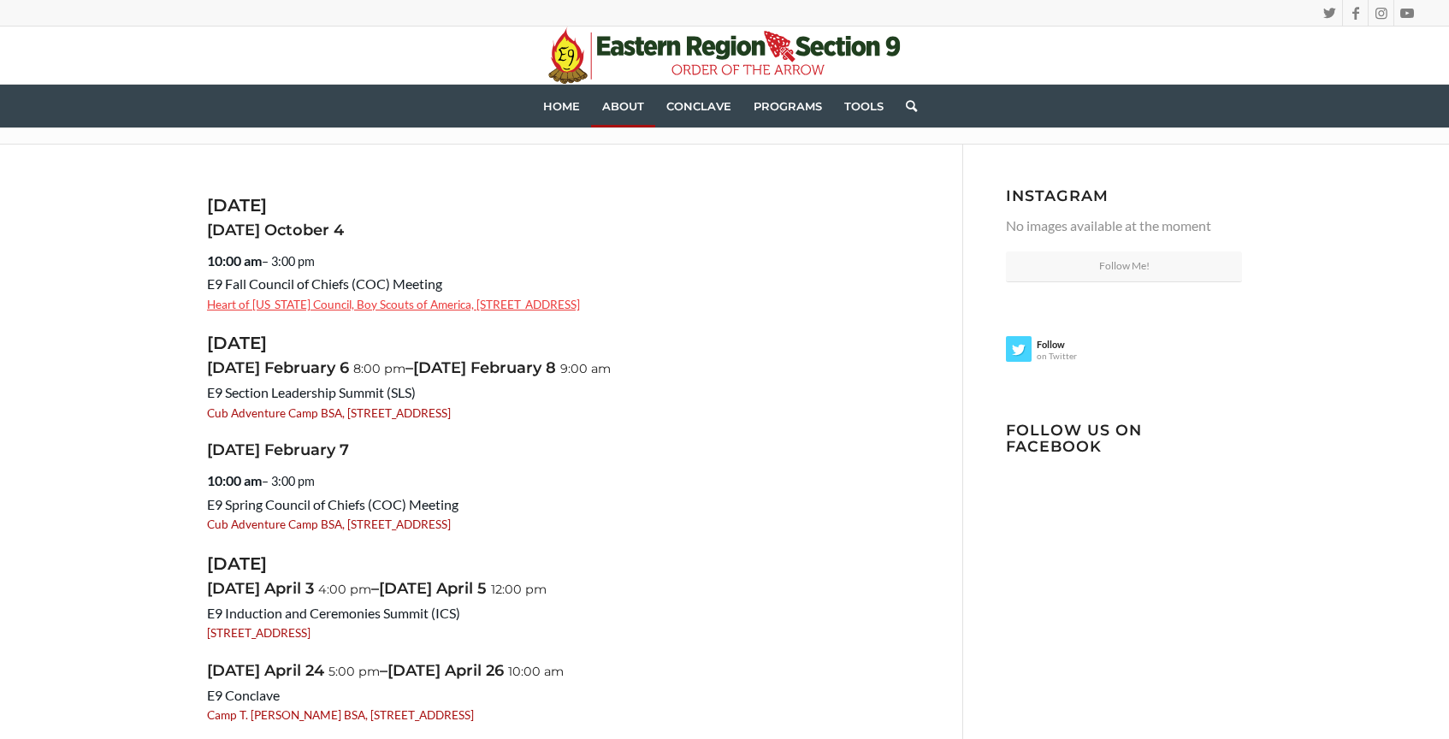
scroll to position [86, 0]
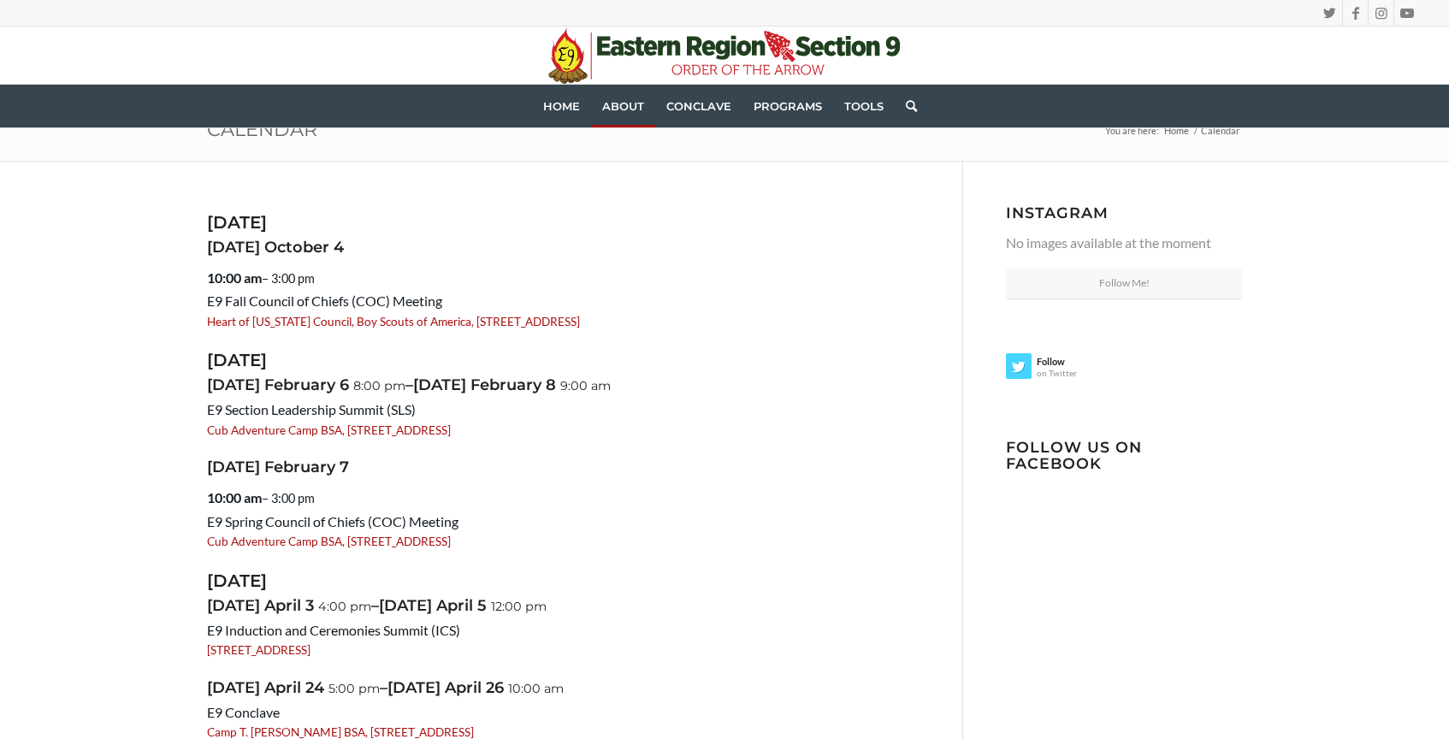
drag, startPoint x: 179, startPoint y: 279, endPoint x: 203, endPoint y: 276, distance: 24.1
click at [203, 276] on div "[DATE] [DATE] 10:00 am – 3:00 pm E9 Fall Council of Chiefs (COC) Meeting Heart …" at bounding box center [724, 554] width 1121 height 784
